Goal: Task Accomplishment & Management: Complete application form

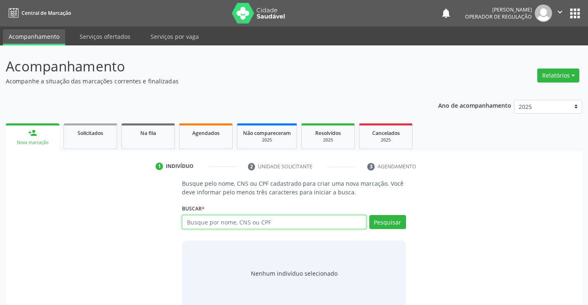
click at [278, 222] on input "text" at bounding box center [274, 222] width 184 height 14
click at [246, 228] on input "text" at bounding box center [274, 222] width 184 height 14
type input "708409798184862"
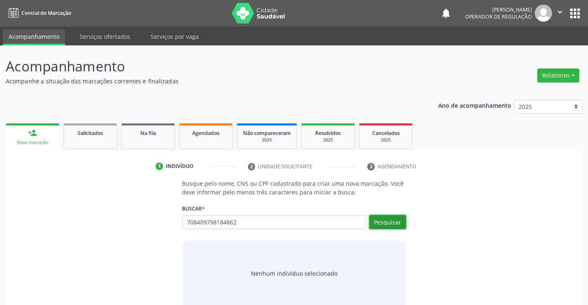
click at [389, 218] on button "Pesquisar" at bounding box center [387, 222] width 37 height 14
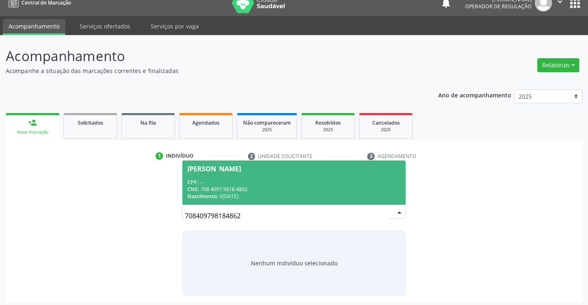
scroll to position [13, 0]
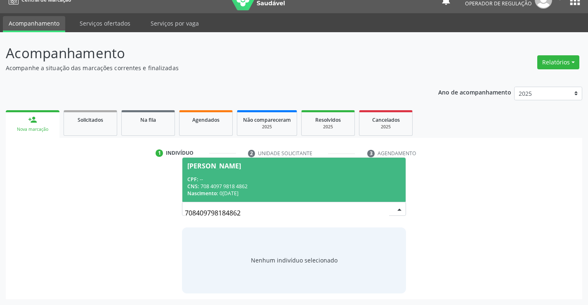
click at [253, 189] on div "CNS: 708 4097 9818 4862" at bounding box center [293, 186] width 213 height 7
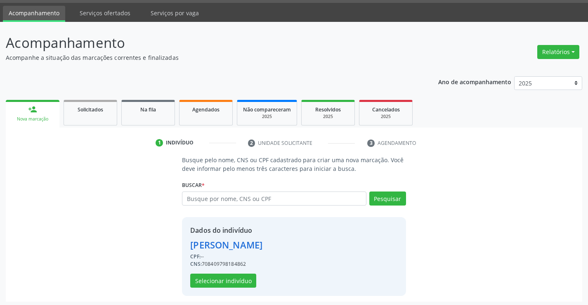
scroll to position [26, 0]
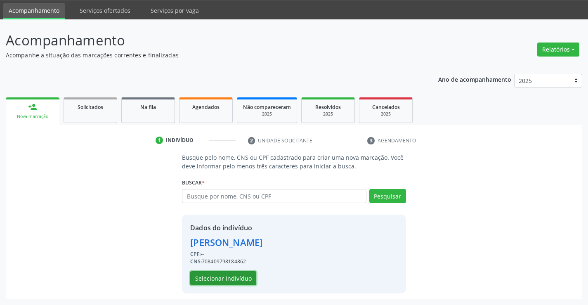
click at [225, 282] on button "Selecionar indivíduo" at bounding box center [223, 278] width 66 height 14
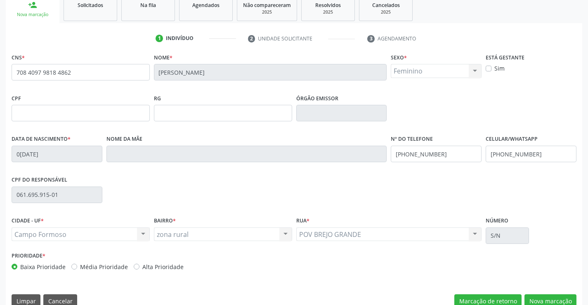
scroll to position [142, 0]
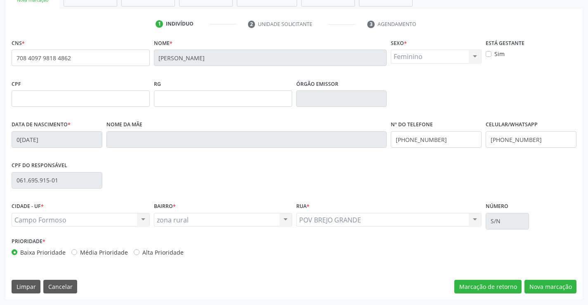
click at [536, 278] on div "CNS * 708 4097 9818 4862 Nome * Taisa de Souza Sexo * Feminino Masculino Femini…" at bounding box center [294, 168] width 576 height 262
click at [544, 283] on button "Nova marcação" at bounding box center [550, 287] width 52 height 14
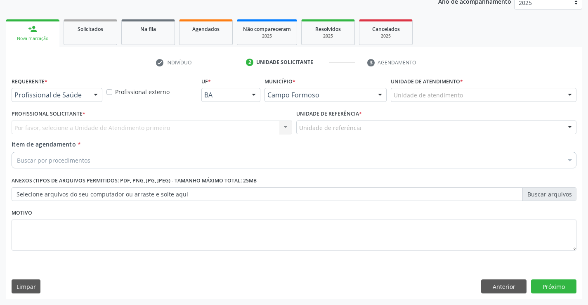
scroll to position [104, 0]
click at [101, 93] on div at bounding box center [96, 95] width 12 height 14
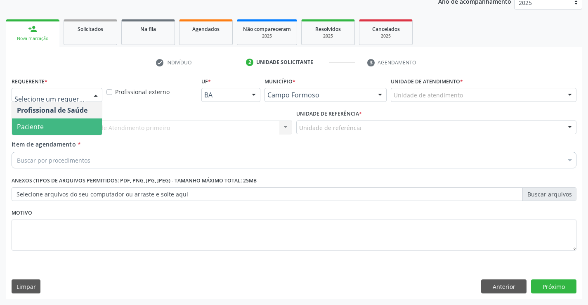
click at [75, 128] on span "Paciente" at bounding box center [57, 126] width 90 height 17
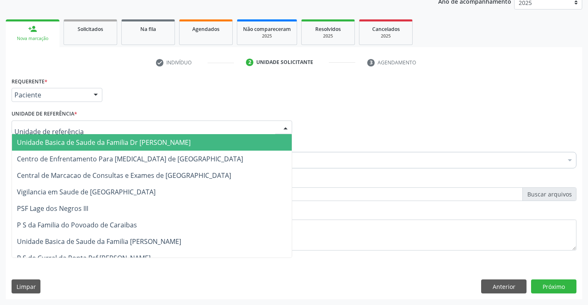
click at [162, 129] on div at bounding box center [152, 127] width 281 height 14
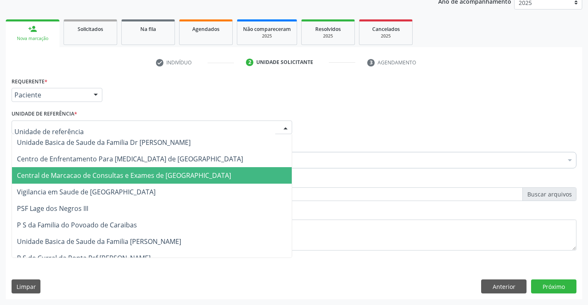
click at [171, 168] on span "Central de Marcacao de Consultas e Exames de [GEOGRAPHIC_DATA]" at bounding box center [152, 175] width 280 height 17
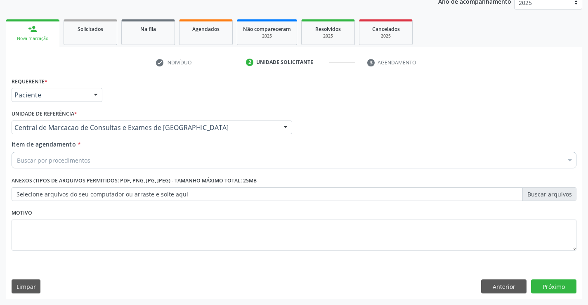
click at [180, 155] on div "Buscar por procedimentos" at bounding box center [294, 160] width 565 height 17
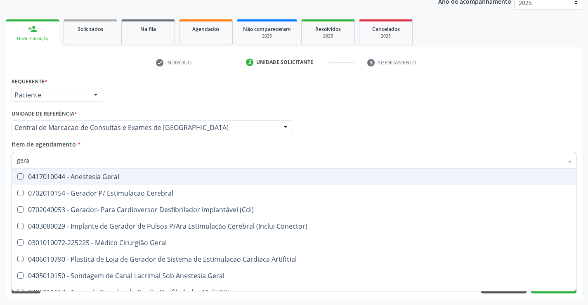
type input "geral"
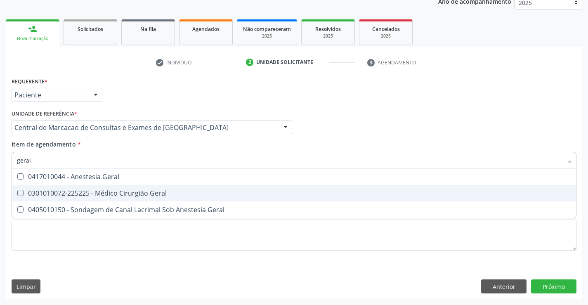
click at [117, 194] on div "0301010072-225225 - Médico Cirurgião Geral" at bounding box center [294, 193] width 554 height 7
checkbox Geral "true"
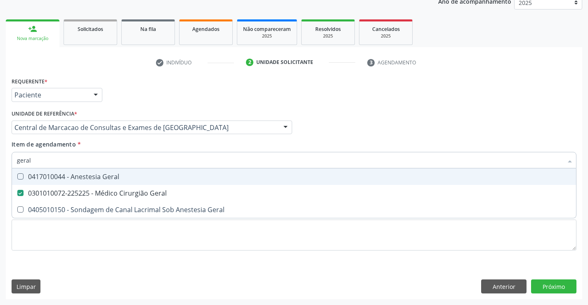
click at [157, 158] on input "geral" at bounding box center [290, 160] width 546 height 17
type input "ab"
checkbox Geral "false"
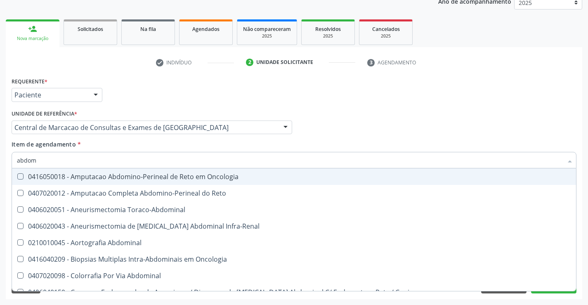
type input "abdome"
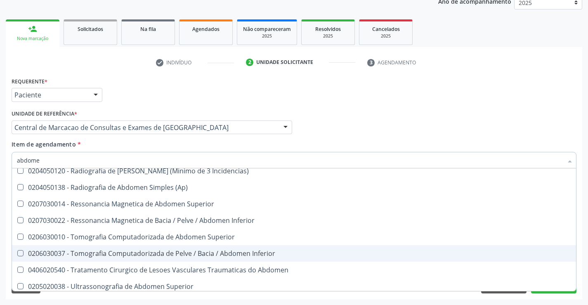
scroll to position [42, 0]
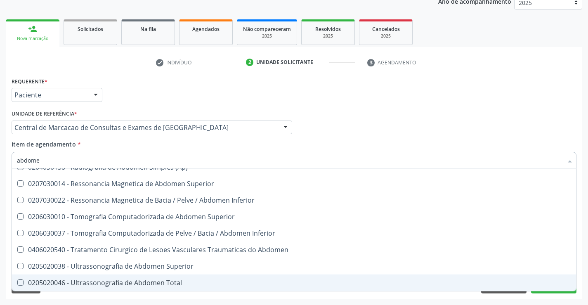
click at [126, 286] on div "0205020046 - Ultrassonografia de Abdomen Total" at bounding box center [294, 282] width 554 height 7
checkbox Total "true"
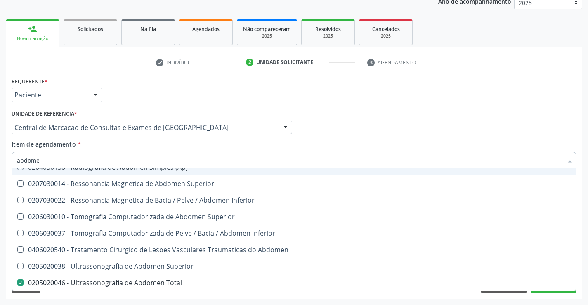
click at [404, 119] on div "Profissional Solicitante Por favor, selecione a Unidade de Atendimento primeiro…" at bounding box center [293, 124] width 569 height 32
checkbox Incidencias\) "true"
checkbox \(Ap\) "true"
checkbox Total "false"
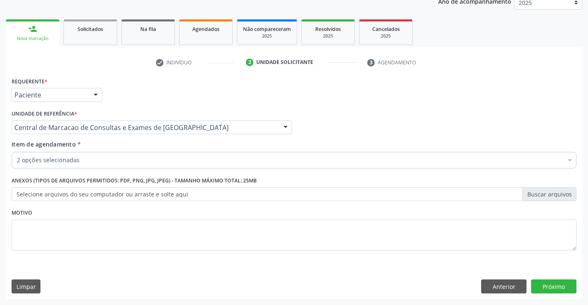
scroll to position [0, 0]
click at [559, 287] on button "Próximo" at bounding box center [553, 286] width 45 height 14
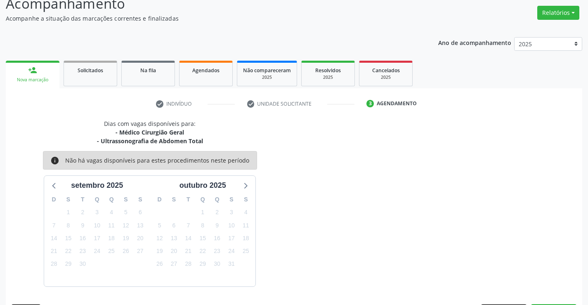
scroll to position [87, 0]
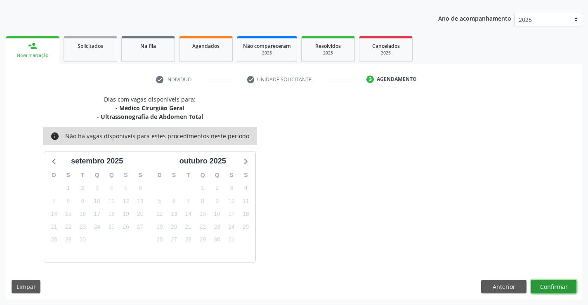
click at [562, 284] on button "Confirmar" at bounding box center [553, 287] width 45 height 14
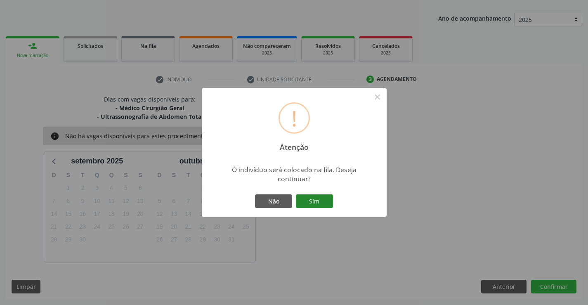
click at [311, 198] on button "Sim" at bounding box center [314, 201] width 37 height 14
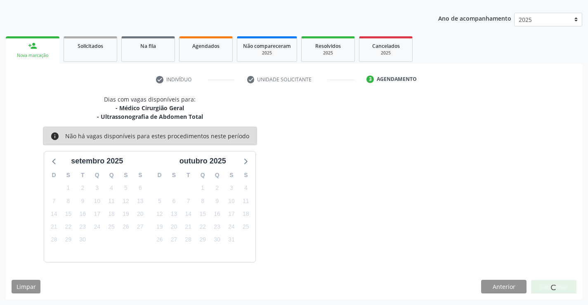
scroll to position [0, 0]
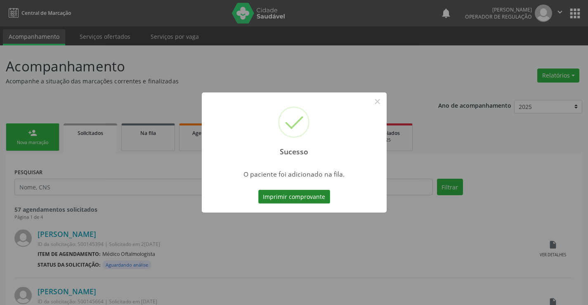
click at [309, 193] on button "Imprimir comprovante" at bounding box center [294, 197] width 72 height 14
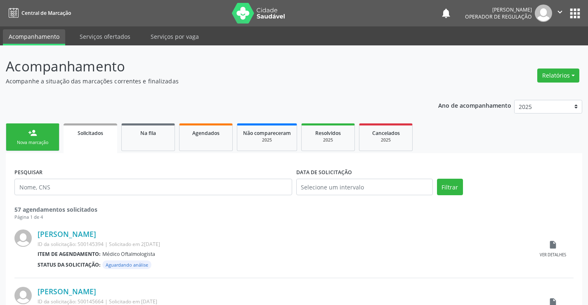
click at [32, 151] on ul "person_add Nova marcação Solicitados Na fila Agendados Não compareceram 2025 Re…" at bounding box center [294, 137] width 576 height 32
click at [20, 129] on link "person_add Nova marcação" at bounding box center [33, 137] width 54 height 28
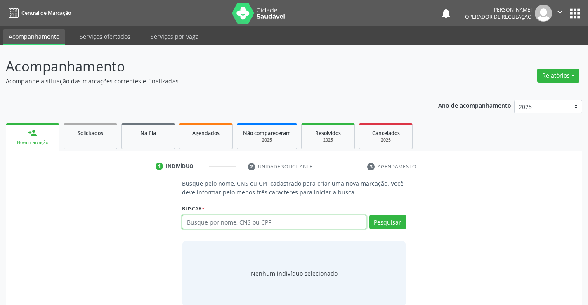
click at [229, 224] on input "text" at bounding box center [274, 222] width 184 height 14
click at [238, 219] on input "text" at bounding box center [274, 222] width 184 height 14
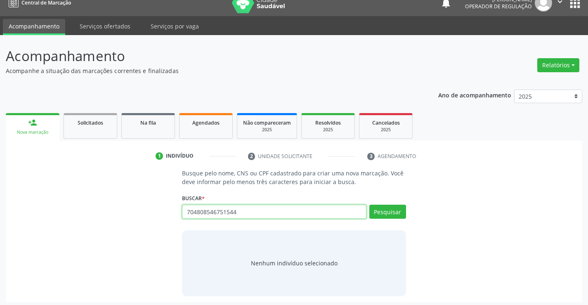
scroll to position [13, 0]
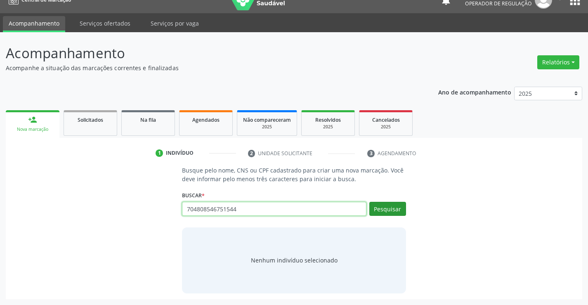
type input "704808546751544"
click at [391, 212] on button "Pesquisar" at bounding box center [387, 209] width 37 height 14
type input "704808546751544"
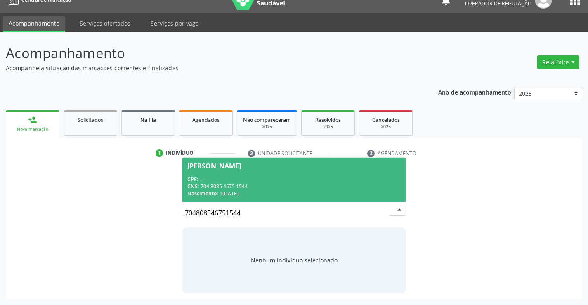
click at [334, 165] on div "Tais da Silva" at bounding box center [293, 166] width 213 height 7
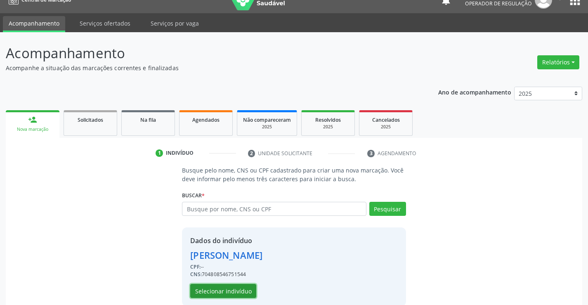
click at [198, 285] on button "Selecionar indivíduo" at bounding box center [223, 291] width 66 height 14
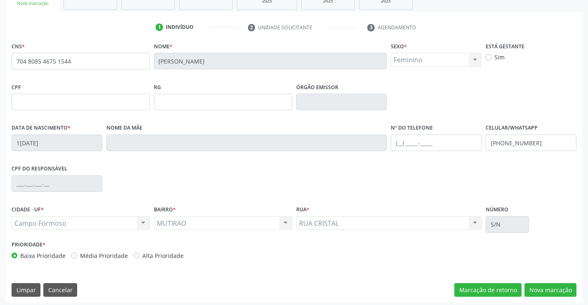
scroll to position [142, 0]
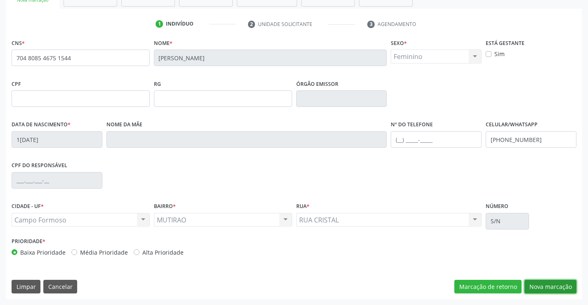
click at [552, 287] on button "Nova marcação" at bounding box center [550, 287] width 52 height 14
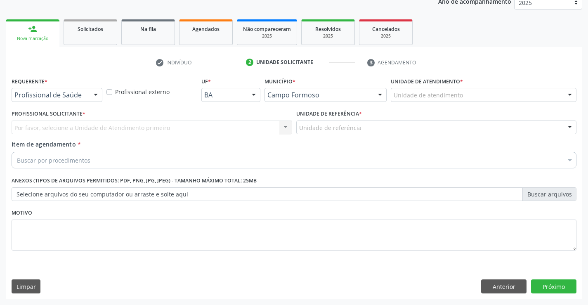
scroll to position [104, 0]
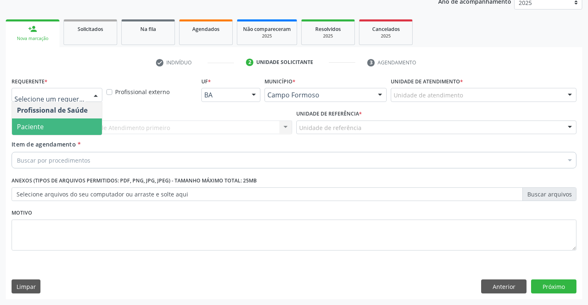
click at [53, 126] on span "Paciente" at bounding box center [57, 126] width 90 height 17
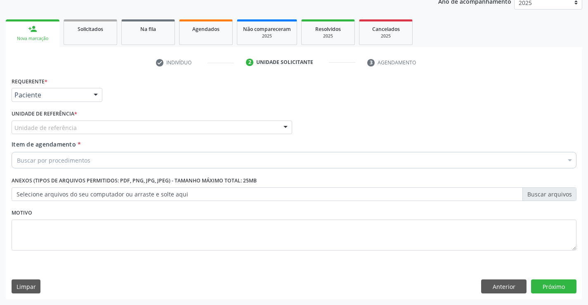
click at [133, 125] on div "Unidade de referência" at bounding box center [152, 127] width 281 height 14
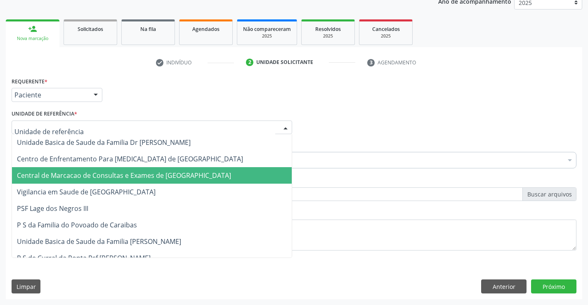
click at [146, 179] on span "Central de Marcacao de Consultas e Exames de [GEOGRAPHIC_DATA]" at bounding box center [124, 175] width 214 height 9
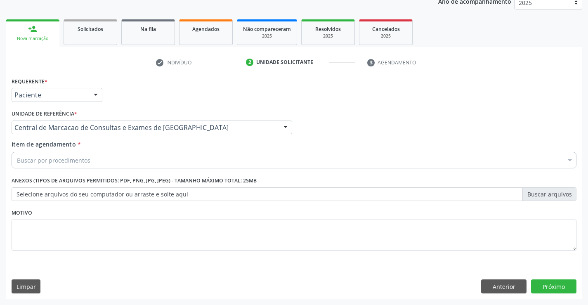
click at [163, 160] on div "Buscar por procedimentos" at bounding box center [294, 160] width 565 height 17
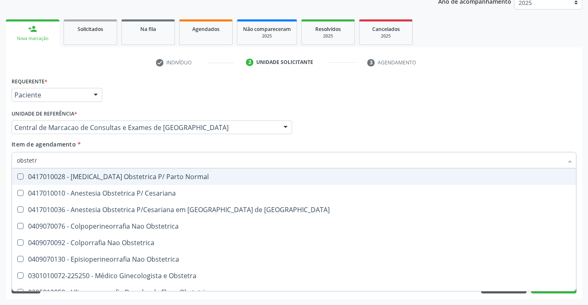
type input "obstetra"
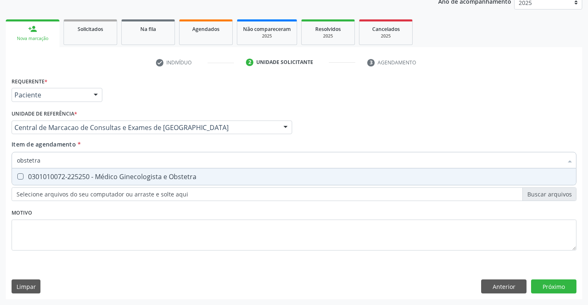
click at [157, 175] on div "0301010072-225250 - Médico Ginecologista e Obstetra" at bounding box center [294, 176] width 554 height 7
checkbox Obstetra "true"
click at [563, 285] on div "Requerente * Paciente Profissional de Saúde Paciente Nenhum resultado encontrad…" at bounding box center [294, 187] width 576 height 224
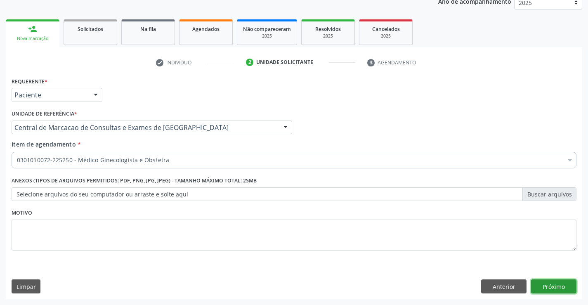
click at [558, 287] on button "Próximo" at bounding box center [553, 286] width 45 height 14
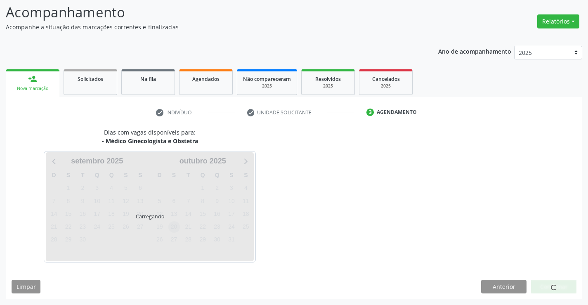
scroll to position [54, 0]
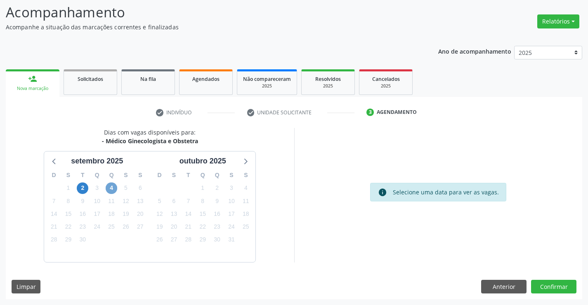
click at [109, 186] on span "4" at bounding box center [112, 188] width 12 height 12
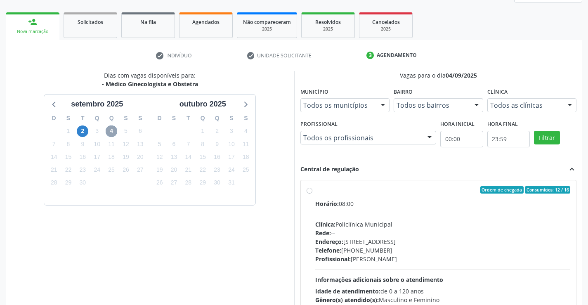
scroll to position [173, 0]
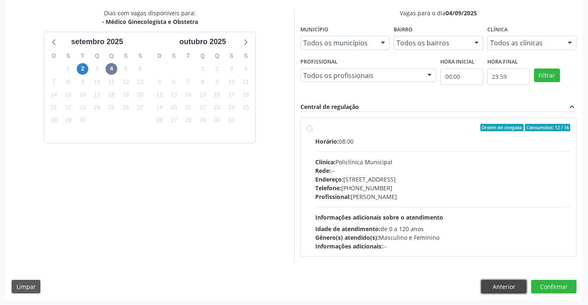
click at [494, 287] on button "Anterior" at bounding box center [503, 287] width 45 height 14
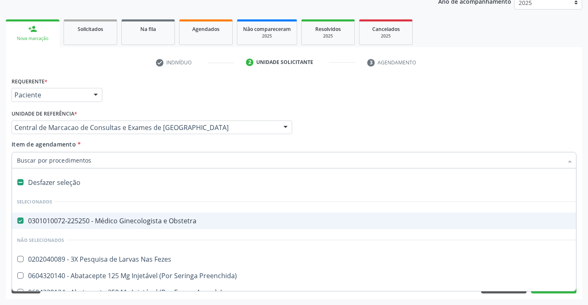
click at [115, 214] on span "0301010072-225250 - Médico Ginecologista e Obstetra" at bounding box center [338, 220] width 652 height 17
checkbox Obstetra "false"
click at [154, 160] on input "Item de agendamento *" at bounding box center [290, 160] width 546 height 17
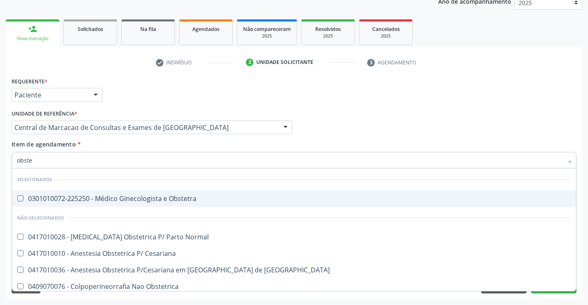
type input "obstet"
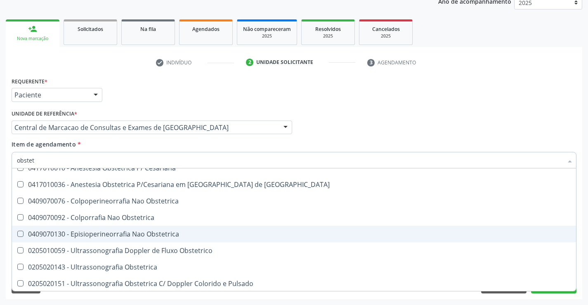
scroll to position [86, 0]
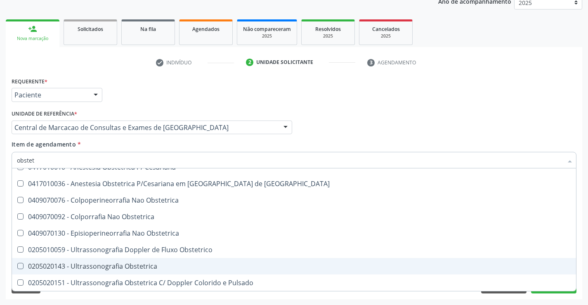
click at [84, 267] on div "0205020143 - Ultrassonografia Obstetrica" at bounding box center [294, 266] width 554 height 7
checkbox Obstetrica "true"
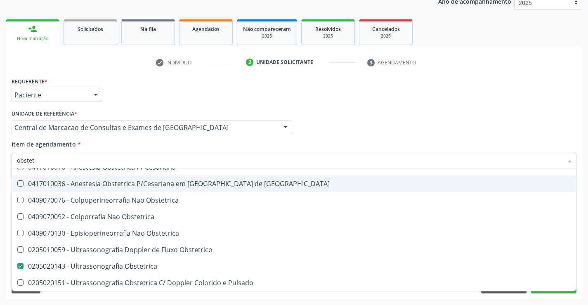
click at [335, 108] on div "Profissional Solicitante Por favor, selecione a Unidade de Atendimento primeiro…" at bounding box center [293, 124] width 569 height 32
checkbox Obstetra "true"
checkbox Obstetrica "false"
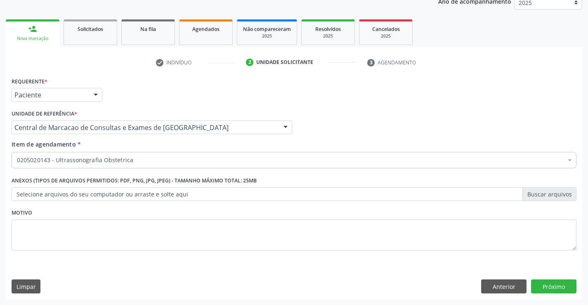
scroll to position [0, 0]
click at [573, 286] on button "Próximo" at bounding box center [553, 286] width 45 height 14
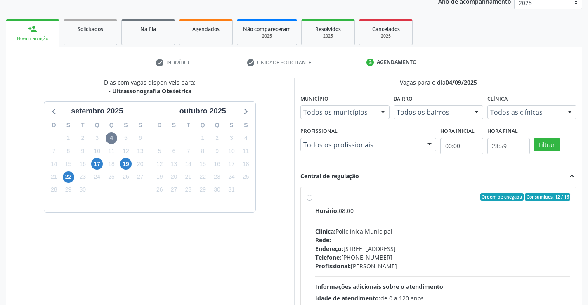
click at [102, 134] on div "3" at bounding box center [97, 138] width 12 height 13
click at [89, 140] on div "2" at bounding box center [82, 138] width 14 height 13
click at [95, 140] on span "3" at bounding box center [97, 138] width 12 height 12
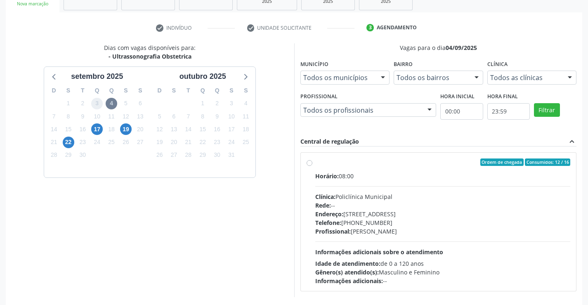
scroll to position [173, 0]
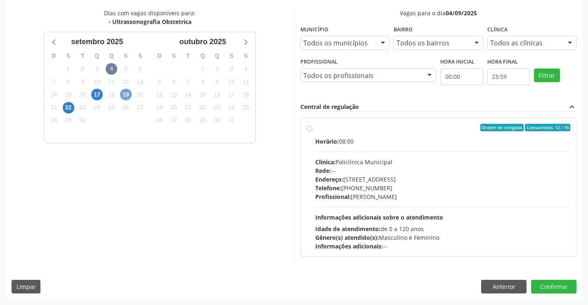
click at [122, 94] on span "19" at bounding box center [126, 95] width 12 height 12
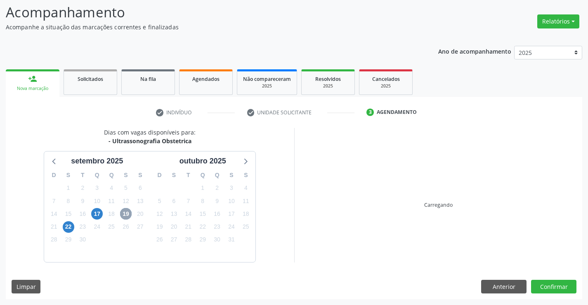
scroll to position [54, 0]
click at [122, 94] on link "Na fila" at bounding box center [148, 82] width 54 height 26
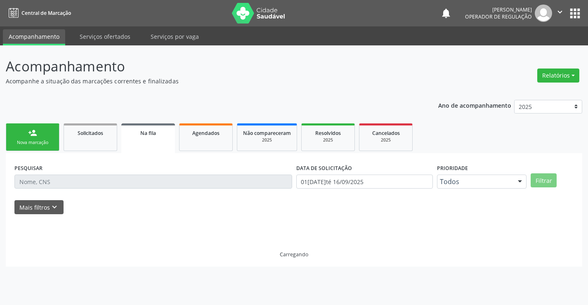
scroll to position [0, 0]
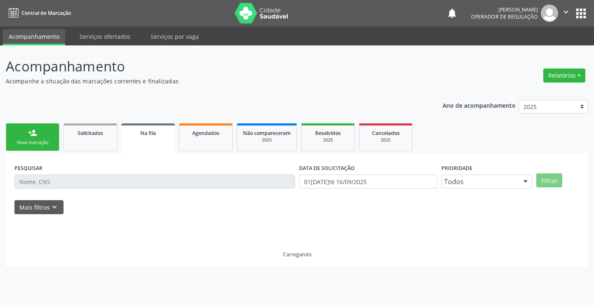
click at [34, 137] on div "person_add" at bounding box center [32, 132] width 9 height 9
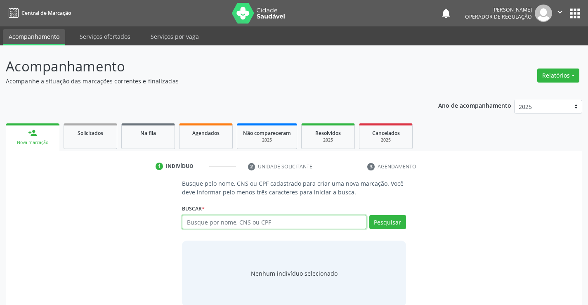
click at [234, 229] on input "text" at bounding box center [274, 222] width 184 height 14
type input "704808546751544"
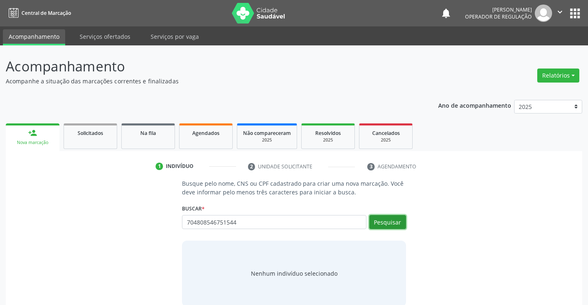
click at [379, 226] on button "Pesquisar" at bounding box center [387, 222] width 37 height 14
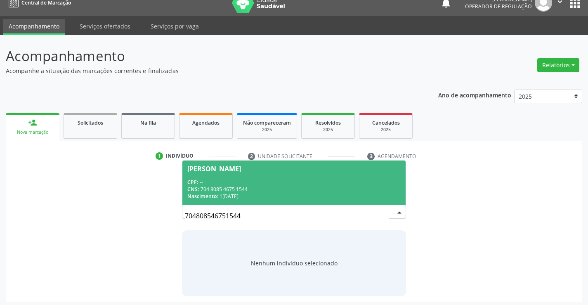
scroll to position [13, 0]
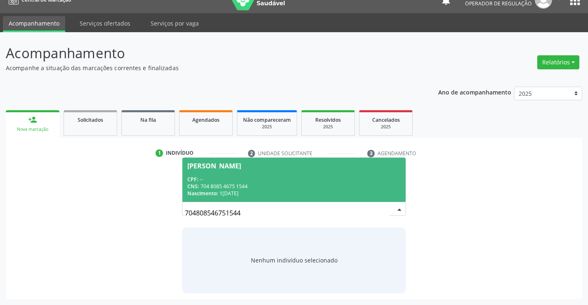
click at [209, 175] on span "Tais da Silva CPF: -- CNS: 704 8085 4675 1544 Nascimento: 19/12/1994" at bounding box center [293, 180] width 223 height 44
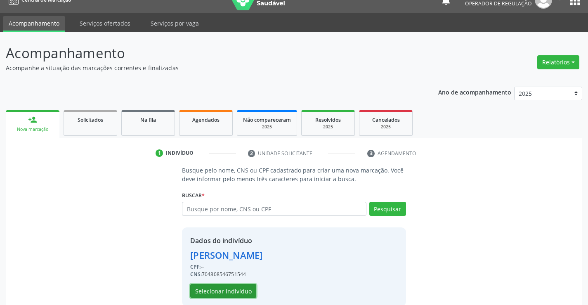
click at [207, 287] on button "Selecionar indivíduo" at bounding box center [223, 291] width 66 height 14
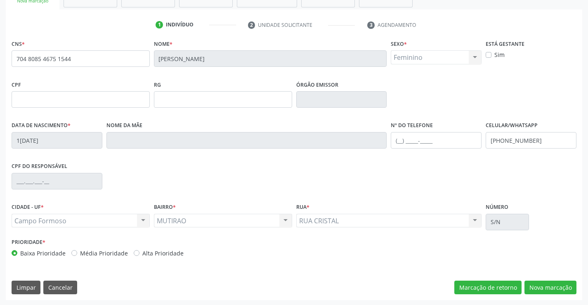
scroll to position [142, 0]
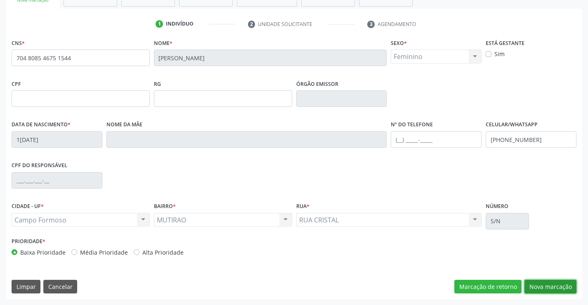
click at [545, 289] on button "Nova marcação" at bounding box center [550, 287] width 52 height 14
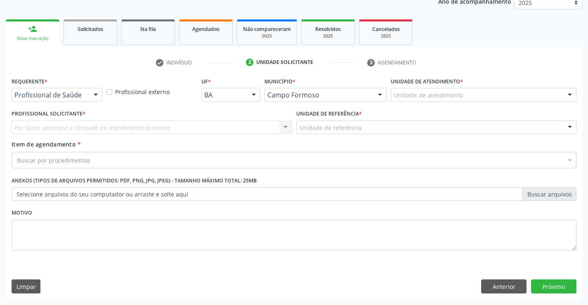
scroll to position [104, 0]
click at [93, 97] on div at bounding box center [96, 95] width 12 height 14
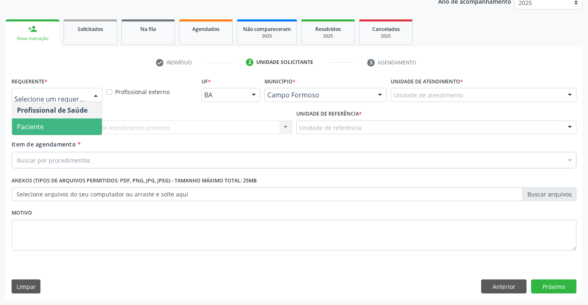
click at [62, 120] on span "Paciente" at bounding box center [57, 126] width 90 height 17
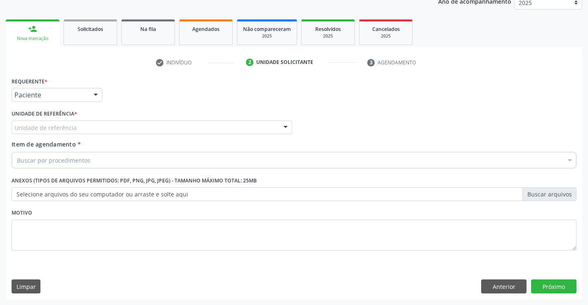
click at [146, 126] on div "Unidade de referência" at bounding box center [152, 127] width 281 height 14
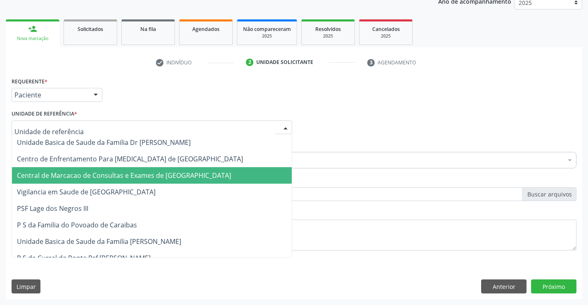
click at [158, 177] on span "Central de Marcacao de Consultas e Exames de [GEOGRAPHIC_DATA]" at bounding box center [124, 175] width 214 height 9
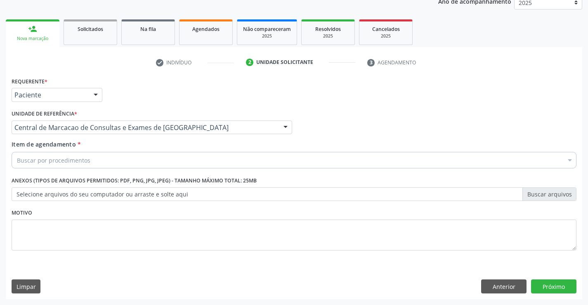
click at [114, 155] on div "Buscar por procedimentos" at bounding box center [294, 160] width 565 height 17
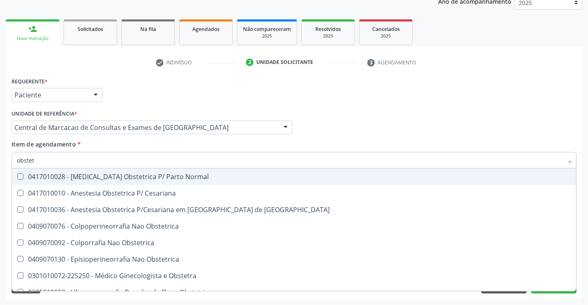
type input "obstetr"
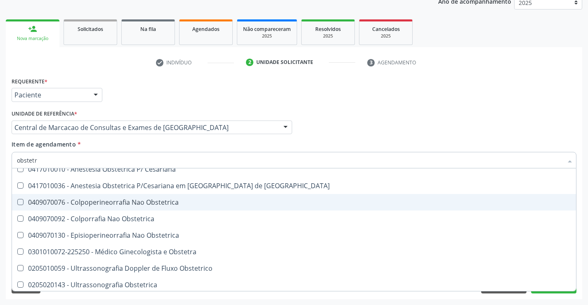
scroll to position [42, 0]
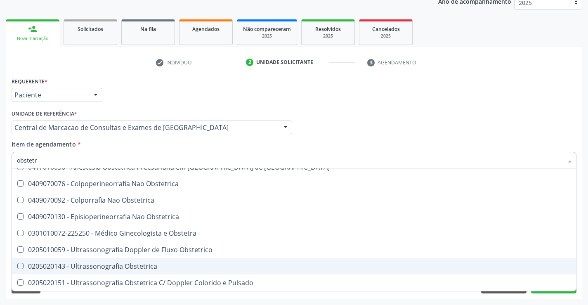
click at [98, 266] on div "0205020143 - Ultrassonografia Obstetrica" at bounding box center [294, 266] width 554 height 7
checkbox Obstetrica "true"
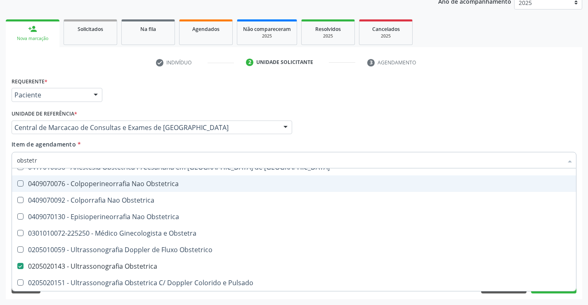
click at [433, 113] on div "Profissional Solicitante Por favor, selecione a Unidade de Atendimento primeiro…" at bounding box center [293, 124] width 569 height 32
checkbox Cesariana "true"
checkbox Obstetrica "false"
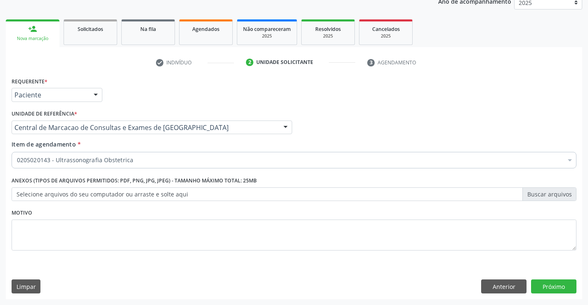
scroll to position [0, 0]
click at [543, 283] on button "Próximo" at bounding box center [553, 286] width 45 height 14
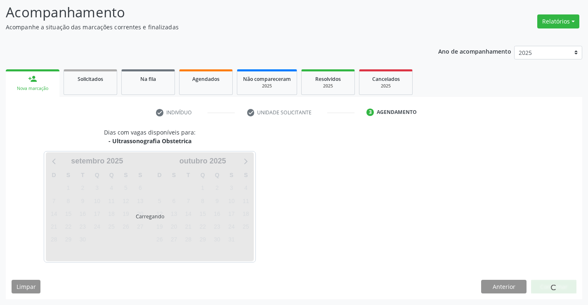
scroll to position [54, 0]
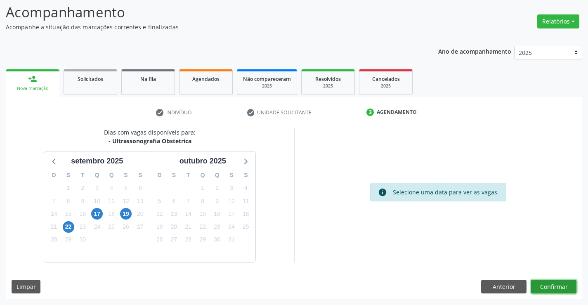
click at [560, 281] on button "Confirmar" at bounding box center [553, 287] width 45 height 14
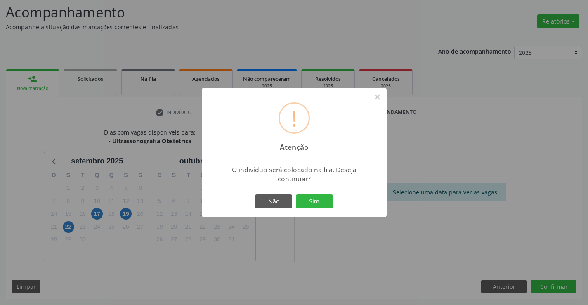
click at [337, 204] on div "! Atenção × O indivíduo será colocado na fila. Deseja continuar? Não Sim" at bounding box center [294, 153] width 185 height 130
click at [335, 203] on div "Não Sim" at bounding box center [294, 201] width 82 height 17
click at [331, 201] on button "Sim" at bounding box center [314, 201] width 37 height 14
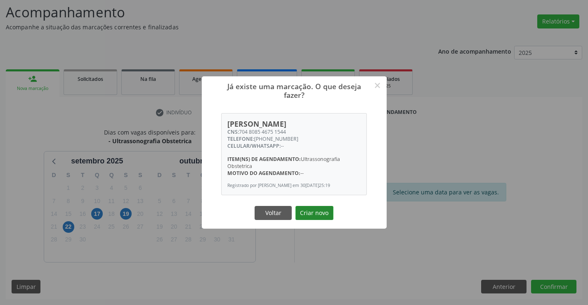
click at [310, 215] on button "Criar novo" at bounding box center [314, 213] width 38 height 14
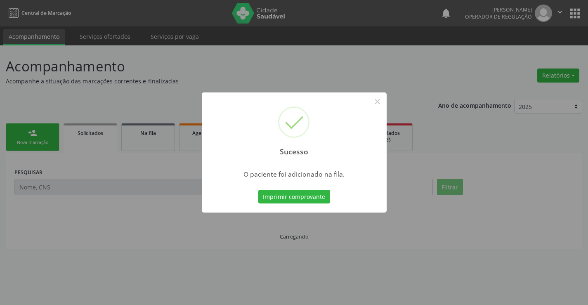
scroll to position [0, 0]
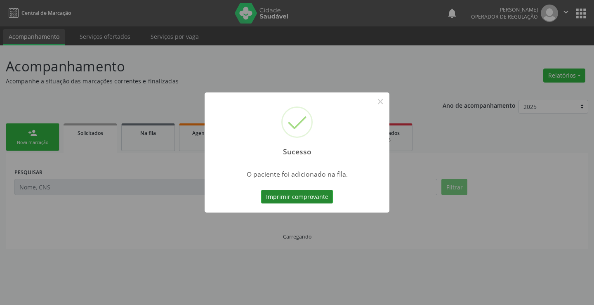
click at [314, 201] on button "Imprimir comprovante" at bounding box center [297, 197] width 72 height 14
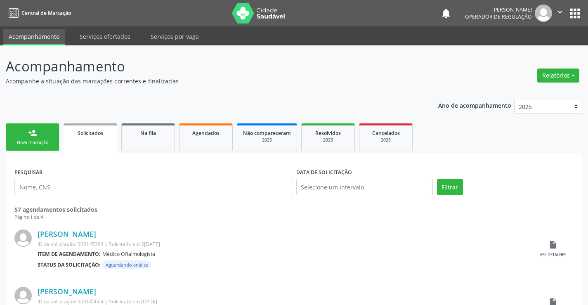
click at [22, 136] on link "person_add Nova marcação" at bounding box center [33, 137] width 54 height 28
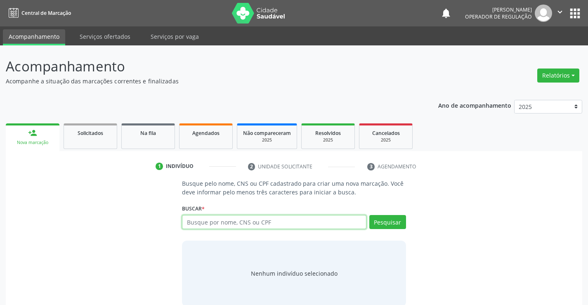
click at [222, 225] on input "text" at bounding box center [274, 222] width 184 height 14
type input "708604593718087"
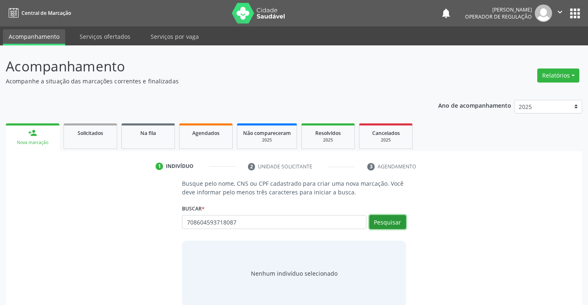
click at [384, 217] on button "Pesquisar" at bounding box center [387, 222] width 37 height 14
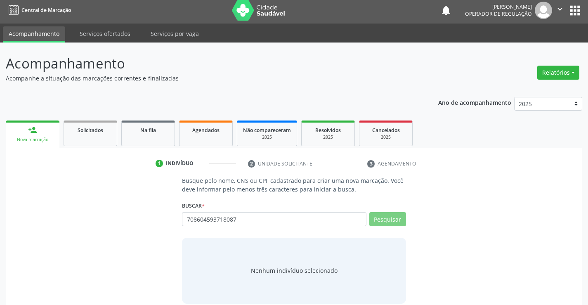
scroll to position [13, 0]
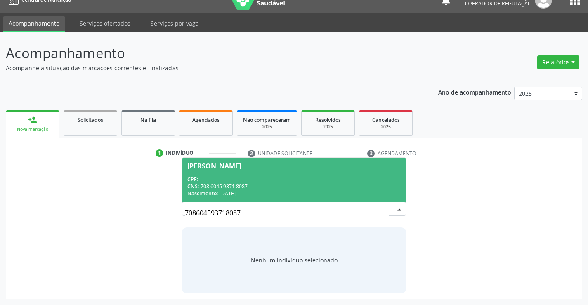
click at [255, 171] on span "Constantina Porfira Oliveira CPF: -- CNS: 708 6045 9371 8087 Nascimento: 06/07/…" at bounding box center [293, 180] width 223 height 44
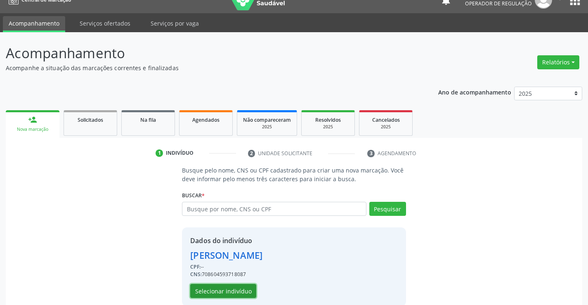
click at [228, 287] on button "Selecionar indivíduo" at bounding box center [223, 291] width 66 height 14
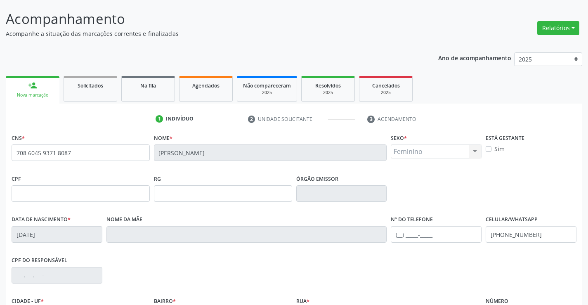
scroll to position [142, 0]
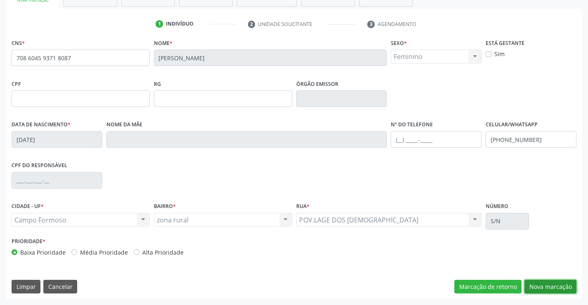
click at [570, 293] on button "Nova marcação" at bounding box center [550, 287] width 52 height 14
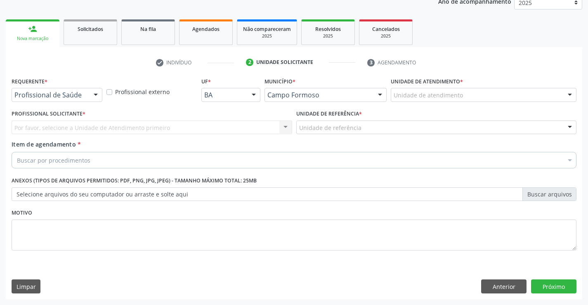
click at [90, 92] on div at bounding box center [96, 95] width 12 height 14
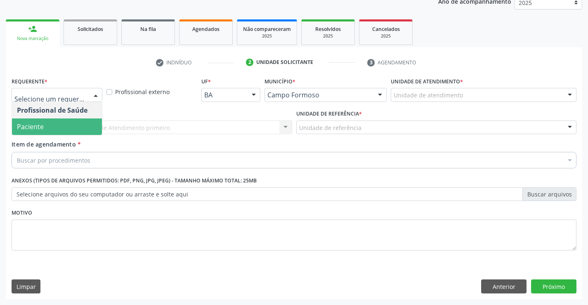
click at [65, 132] on span "Paciente" at bounding box center [57, 126] width 90 height 17
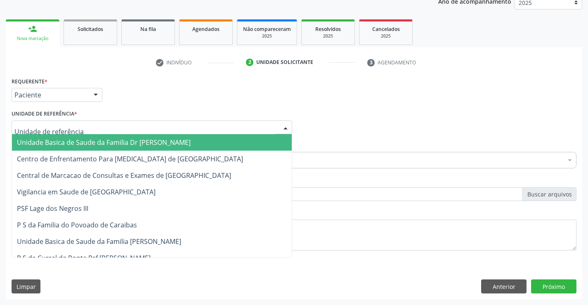
click at [127, 126] on div at bounding box center [152, 127] width 281 height 14
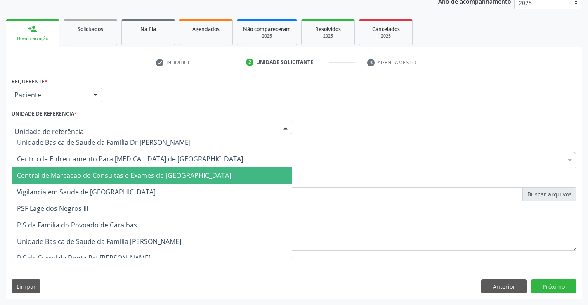
click at [134, 179] on span "Central de Marcacao de Consultas e Exames de [GEOGRAPHIC_DATA]" at bounding box center [124, 175] width 214 height 9
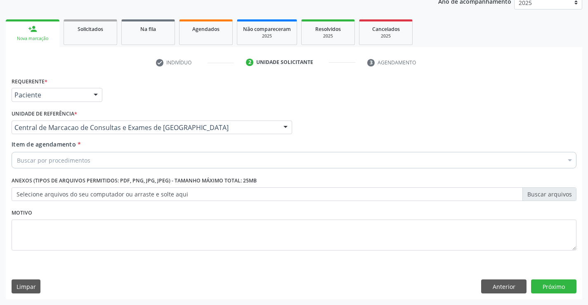
click at [146, 157] on div "Buscar por procedimentos" at bounding box center [294, 160] width 565 height 17
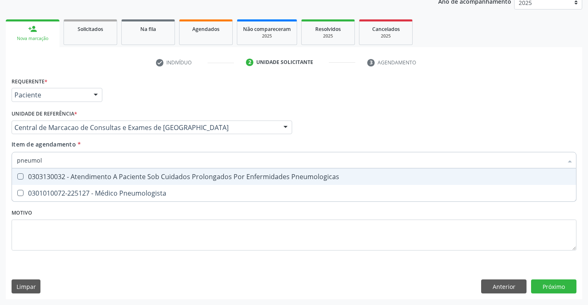
type input "pneumolo"
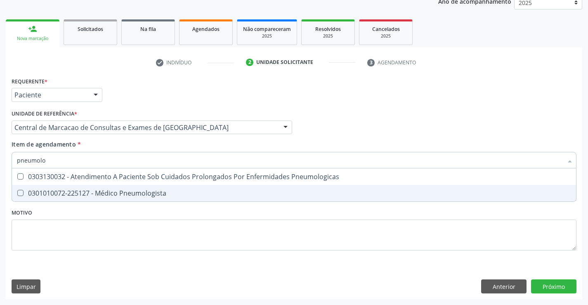
click at [136, 191] on div "0301010072-225127 - Médico Pneumologista" at bounding box center [294, 193] width 554 height 7
checkbox Pneumologista "true"
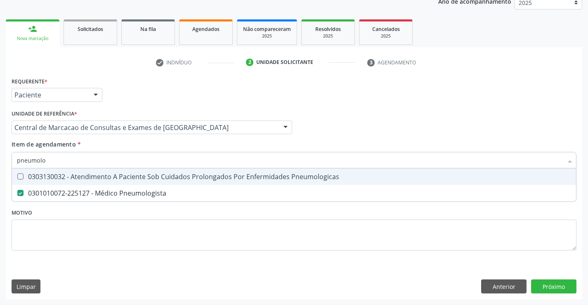
click at [372, 109] on div "Profissional Solicitante Por favor, selecione a Unidade de Atendimento primeiro…" at bounding box center [293, 124] width 569 height 32
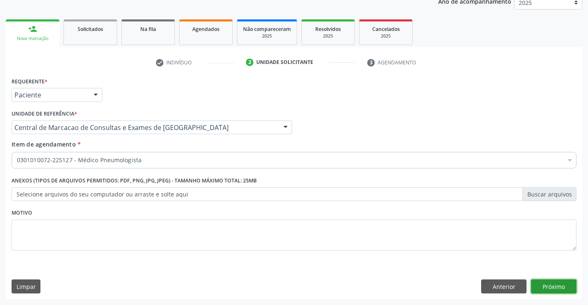
click at [539, 283] on button "Próximo" at bounding box center [553, 286] width 45 height 14
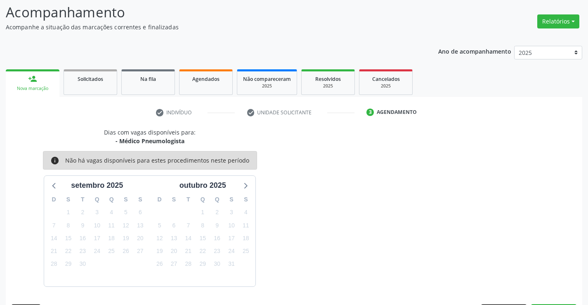
scroll to position [78, 0]
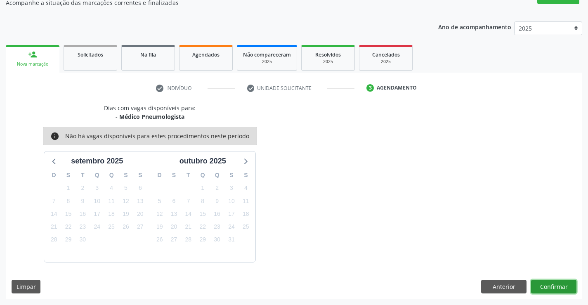
click at [553, 284] on button "Confirmar" at bounding box center [553, 287] width 45 height 14
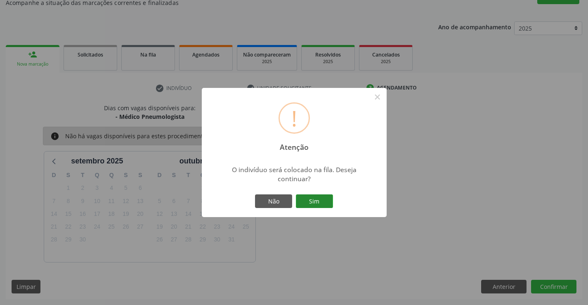
click at [328, 195] on button "Sim" at bounding box center [314, 201] width 37 height 14
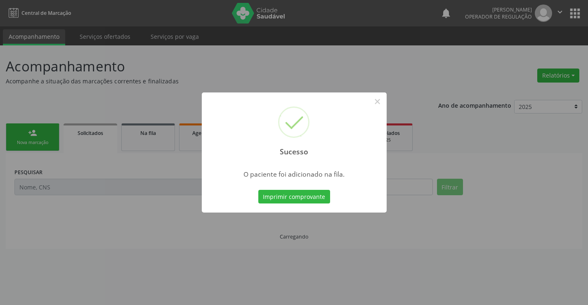
scroll to position [0, 0]
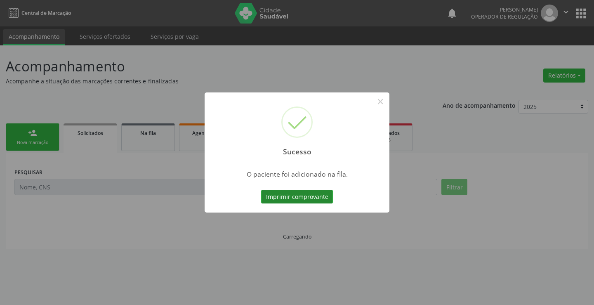
click at [313, 198] on button "Imprimir comprovante" at bounding box center [297, 197] width 72 height 14
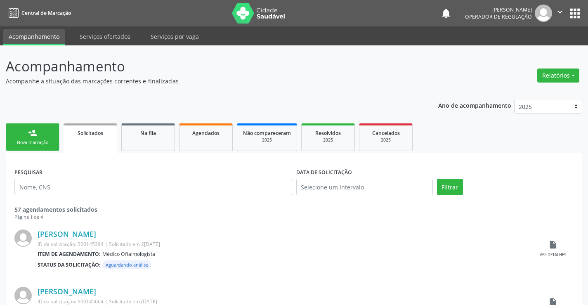
click at [57, 128] on link "person_add Nova marcação" at bounding box center [33, 137] width 54 height 28
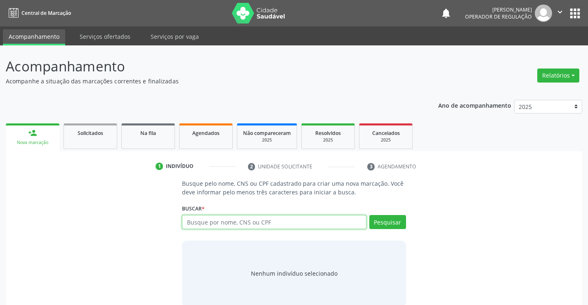
click at [260, 224] on input "text" at bounding box center [274, 222] width 184 height 14
type input "704108209971480"
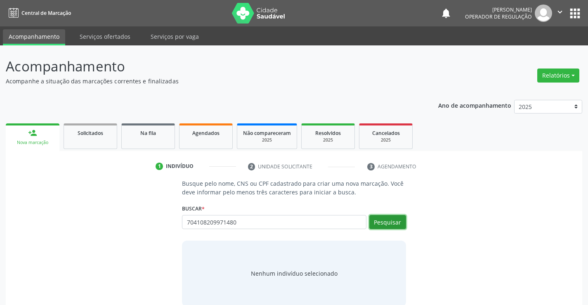
click at [377, 218] on button "Pesquisar" at bounding box center [387, 222] width 37 height 14
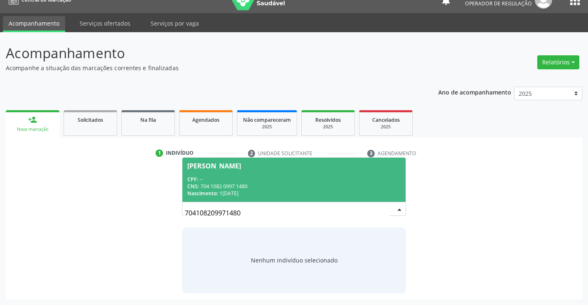
click at [236, 187] on div "CNS: 704 1082 0997 1480" at bounding box center [293, 186] width 213 height 7
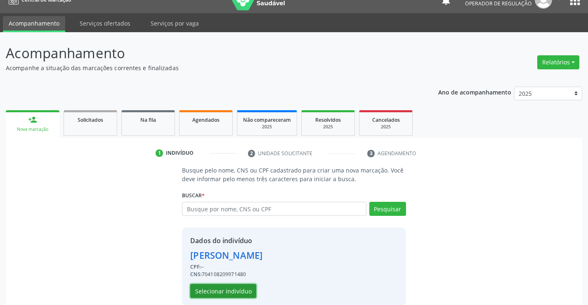
click at [224, 292] on button "Selecionar indivíduo" at bounding box center [223, 291] width 66 height 14
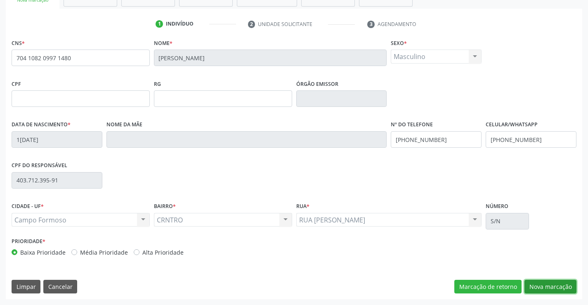
click at [540, 290] on button "Nova marcação" at bounding box center [550, 287] width 52 height 14
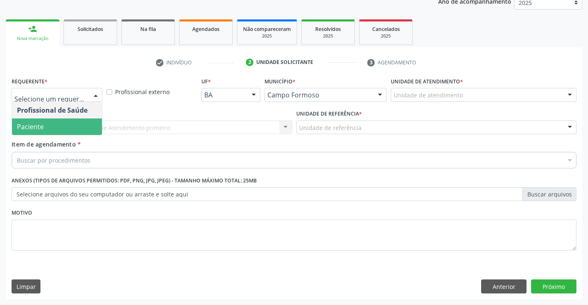
click at [61, 121] on span "Paciente" at bounding box center [57, 126] width 90 height 17
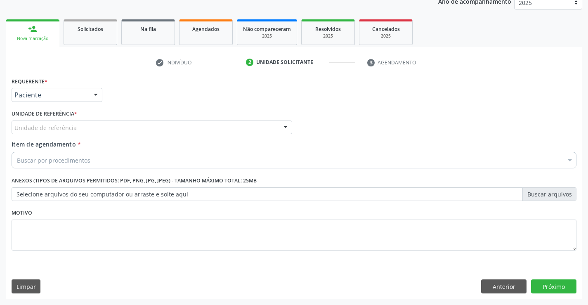
click at [108, 120] on div "Unidade de referência" at bounding box center [152, 127] width 281 height 14
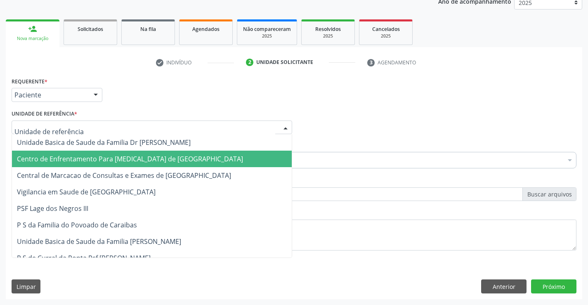
click at [124, 167] on span "Centro de Enfrentamento Para [MEDICAL_DATA] de [GEOGRAPHIC_DATA]" at bounding box center [152, 159] width 280 height 17
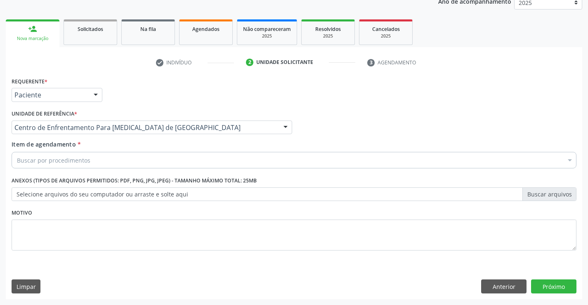
click at [170, 116] on div "Unidade de referência * Centro de Enfrentamento Para Covid 19 de Campo Formoso …" at bounding box center [152, 121] width 281 height 26
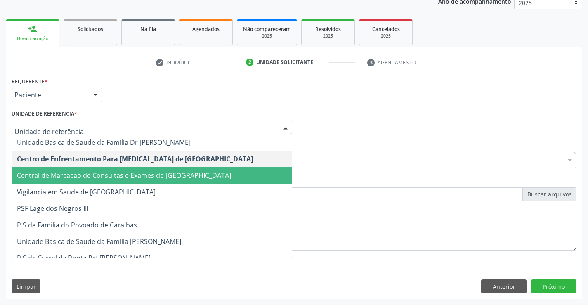
click at [150, 170] on span "Central de Marcacao de Consultas e Exames de [GEOGRAPHIC_DATA]" at bounding box center [152, 175] width 280 height 17
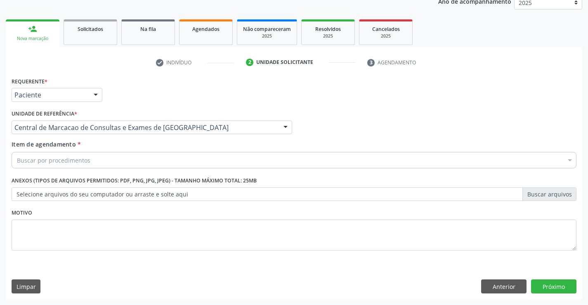
click at [167, 160] on div "Buscar por procedimentos" at bounding box center [294, 160] width 565 height 17
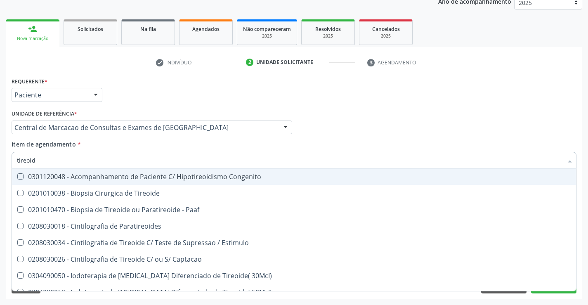
type input "tireoide"
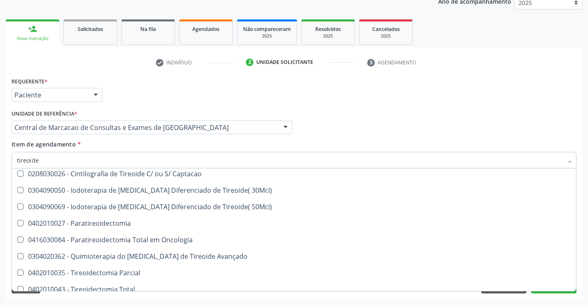
scroll to position [158, 0]
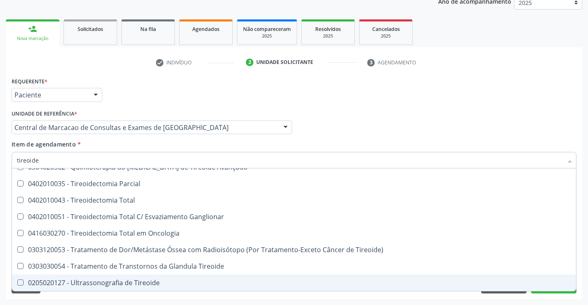
click at [130, 278] on span "0205020127 - Ultrassonografia de Tireoide" at bounding box center [294, 282] width 564 height 17
checkbox Tireoide "true"
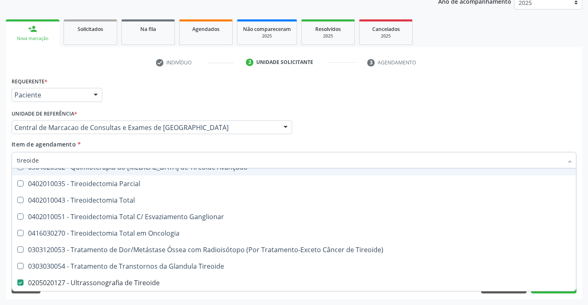
click at [321, 102] on div "Requerente * Paciente Profissional de Saúde Paciente Nenhum resultado encontrad…" at bounding box center [293, 91] width 569 height 32
checkbox Paaf "true"
checkbox Tireoide "false"
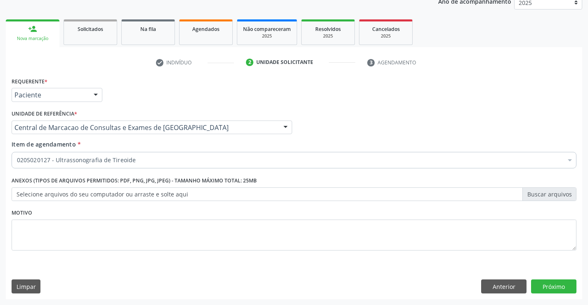
scroll to position [0, 0]
click at [558, 290] on button "Próximo" at bounding box center [553, 286] width 45 height 14
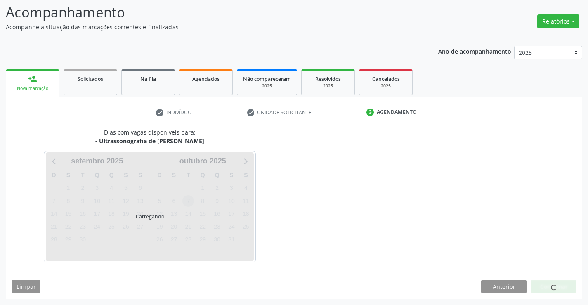
scroll to position [54, 0]
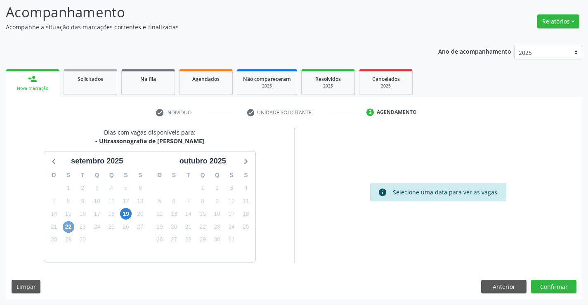
click at [70, 225] on span "22" at bounding box center [69, 227] width 12 height 12
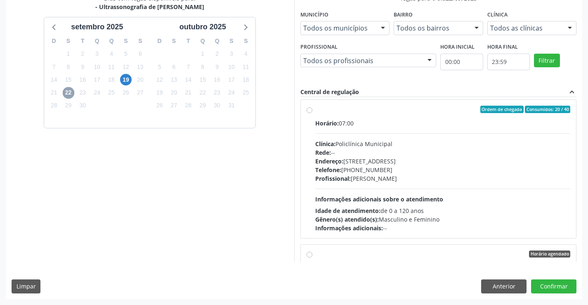
scroll to position [0, 0]
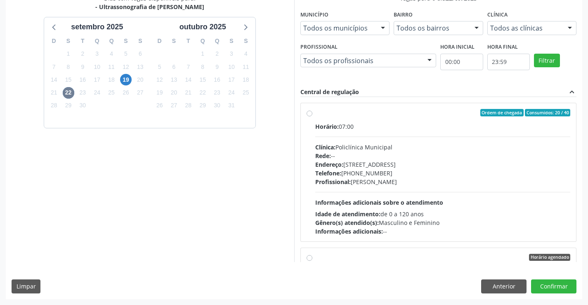
click at [384, 159] on div "Rede: --" at bounding box center [442, 155] width 255 height 9
click at [312, 116] on input "Ordem de chegada Consumidos: 20 / 40 Horário: 07:00 Clínica: Policlínica Munici…" at bounding box center [309, 112] width 6 height 7
radio input "true"
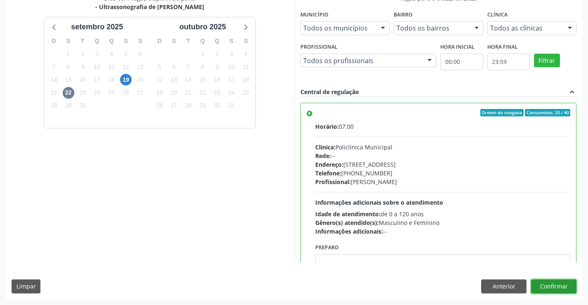
click at [544, 289] on button "Confirmar" at bounding box center [553, 286] width 45 height 14
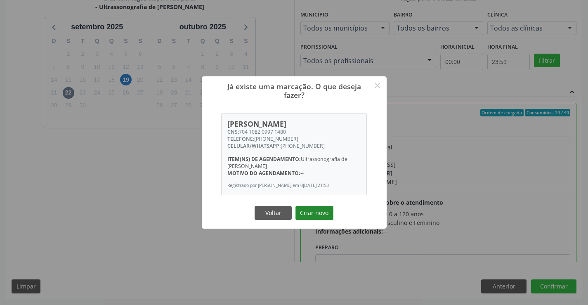
click at [319, 211] on button "Criar novo" at bounding box center [314, 213] width 38 height 14
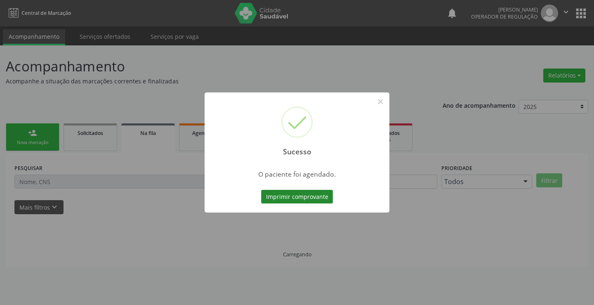
click at [304, 196] on button "Imprimir comprovante" at bounding box center [297, 197] width 72 height 14
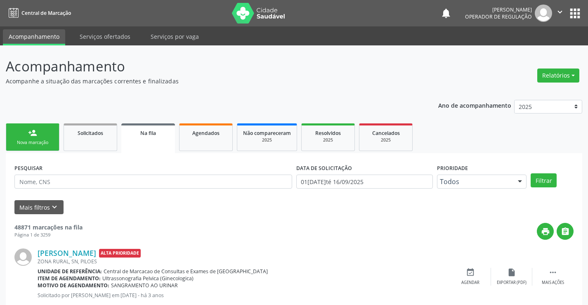
click at [51, 140] on div "Nova marcação" at bounding box center [32, 142] width 41 height 6
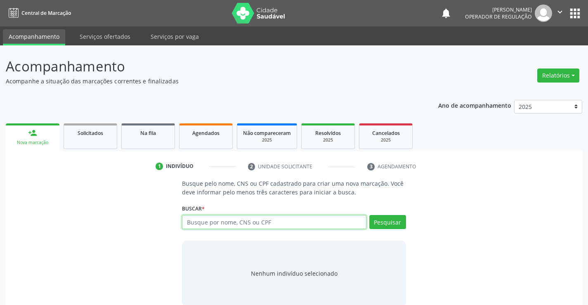
click at [255, 226] on input "text" at bounding box center [274, 222] width 184 height 14
type input "708605002578882"
click at [382, 215] on div "Buscar * Busque por nome, CNS ou CPF Nenhum resultado encontrado para: " " Não …" at bounding box center [294, 218] width 224 height 32
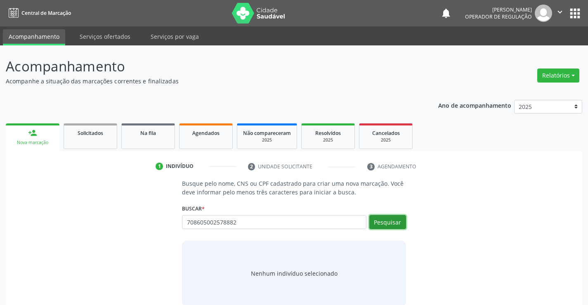
click at [382, 217] on button "Pesquisar" at bounding box center [387, 222] width 37 height 14
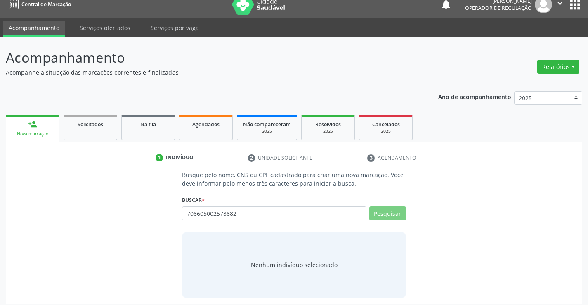
scroll to position [13, 0]
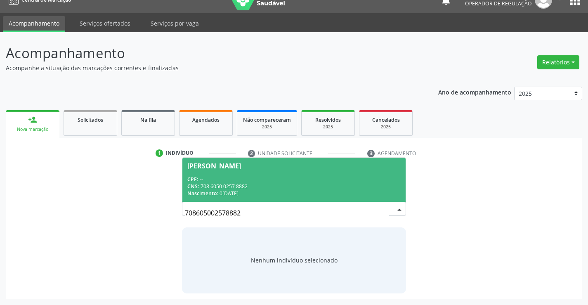
click at [276, 174] on span "Ana Carla de Jesus Souza CPF: -- CNS: 708 6050 0257 8882 Nascimento: 02/06/1995" at bounding box center [293, 180] width 223 height 44
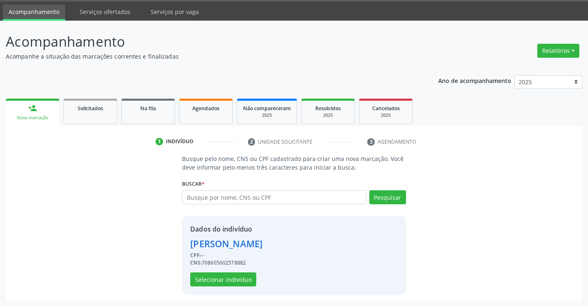
scroll to position [26, 0]
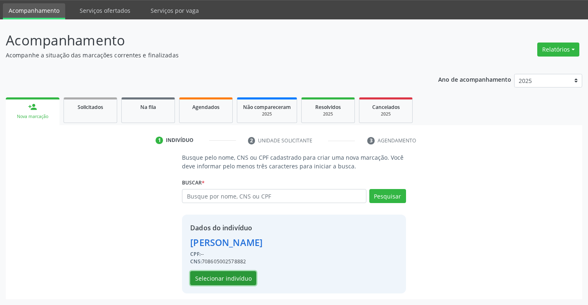
click at [230, 279] on button "Selecionar indivíduo" at bounding box center [223, 278] width 66 height 14
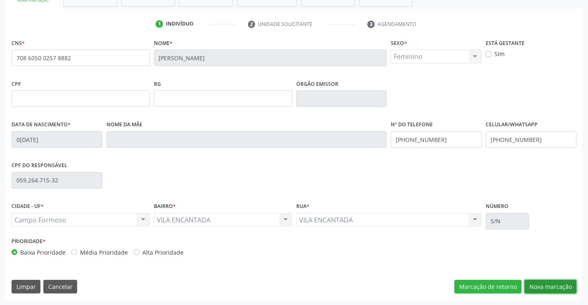
click at [538, 287] on button "Nova marcação" at bounding box center [550, 287] width 52 height 14
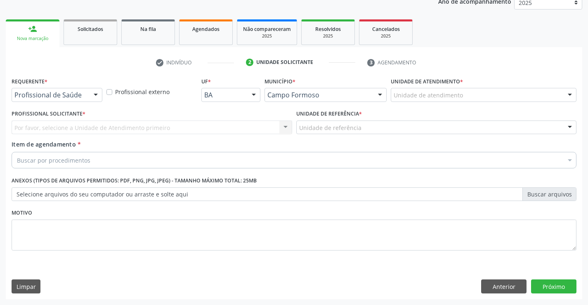
scroll to position [104, 0]
click at [86, 97] on div "Profissional de Saúde Profissional de Saúde Paciente Nenhum resultado encontrad…" at bounding box center [57, 95] width 91 height 14
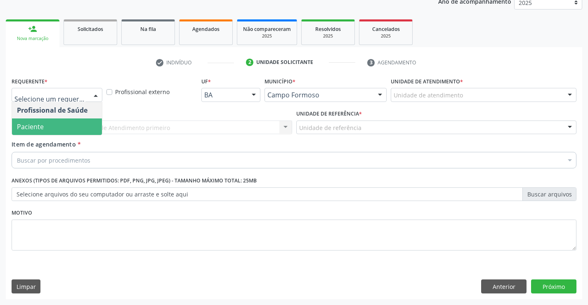
click at [69, 130] on span "Paciente" at bounding box center [57, 126] width 90 height 17
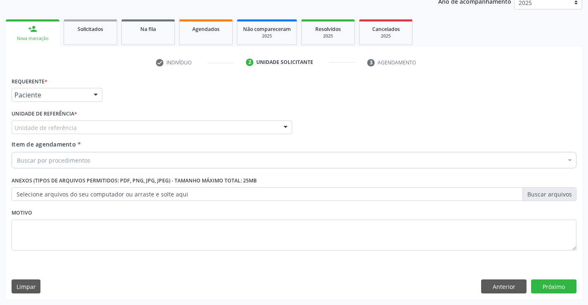
click at [132, 128] on div "Unidade de referência" at bounding box center [152, 127] width 281 height 14
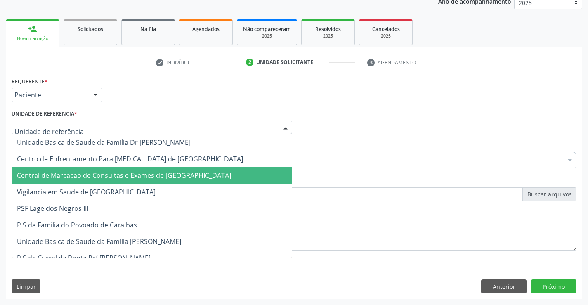
click at [137, 174] on span "Central de Marcacao de Consultas e Exames de [GEOGRAPHIC_DATA]" at bounding box center [124, 175] width 214 height 9
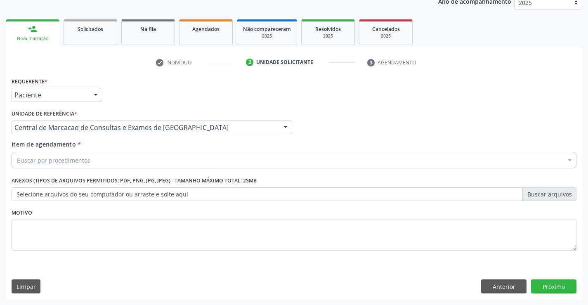
click at [145, 159] on div "Buscar por procedimentos" at bounding box center [294, 160] width 565 height 17
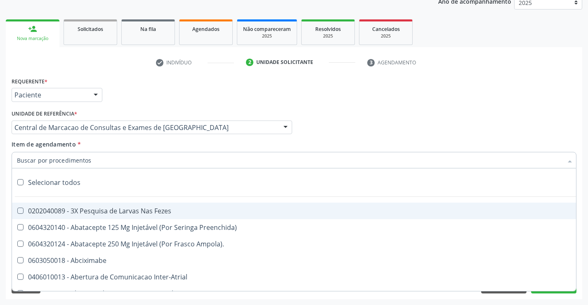
paste input "Ultrassonografia de [PERSON_NAME]"
type input "Ultrassonografia de [PERSON_NAME]"
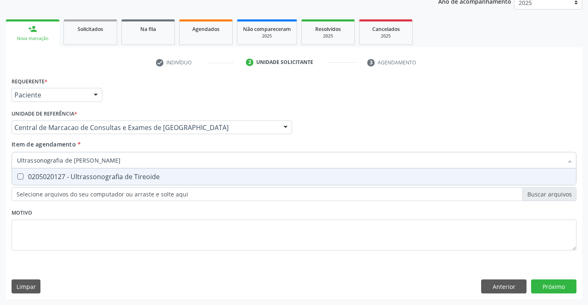
click at [139, 175] on div "0205020127 - Ultrassonografia de Tireoide" at bounding box center [294, 176] width 554 height 7
checkbox Tireoide "true"
click at [553, 285] on div "Requerente * Paciente Profissional de Saúde Paciente Nenhum resultado encontrad…" at bounding box center [294, 187] width 576 height 224
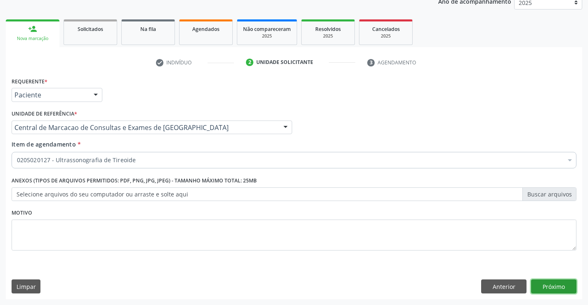
click at [543, 285] on button "Próximo" at bounding box center [553, 286] width 45 height 14
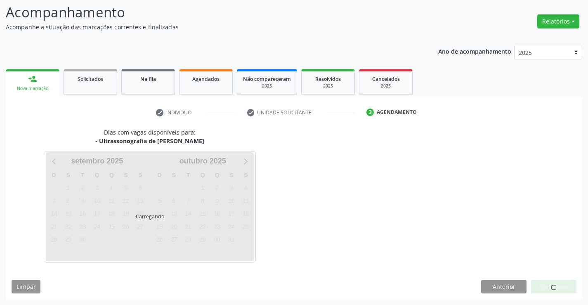
scroll to position [54, 0]
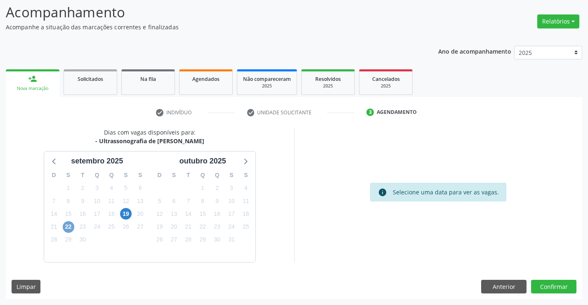
click at [68, 228] on span "22" at bounding box center [69, 227] width 12 height 12
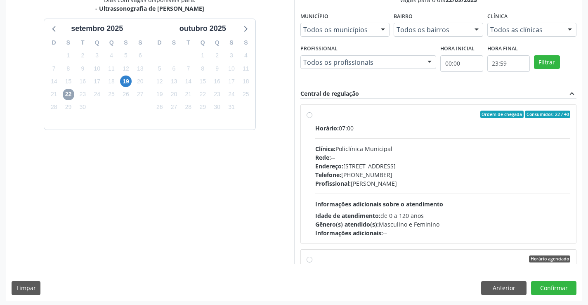
scroll to position [188, 0]
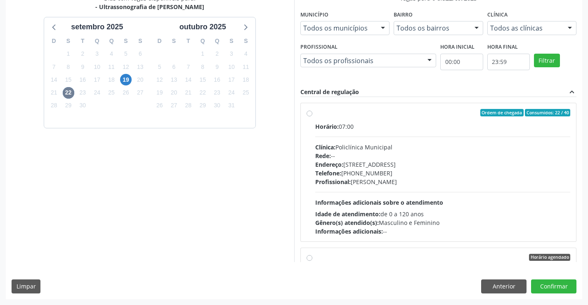
click at [408, 156] on div "Rede: --" at bounding box center [442, 155] width 255 height 9
click at [312, 116] on input "Ordem de chegada Consumidos: 22 / 40 Horário: 07:00 Clínica: Policlínica Munici…" at bounding box center [309, 112] width 6 height 7
radio input "true"
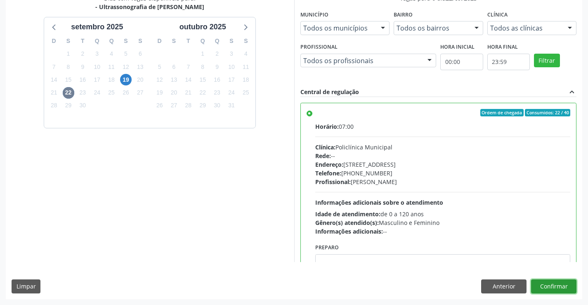
click at [543, 291] on button "Confirmar" at bounding box center [553, 286] width 45 height 14
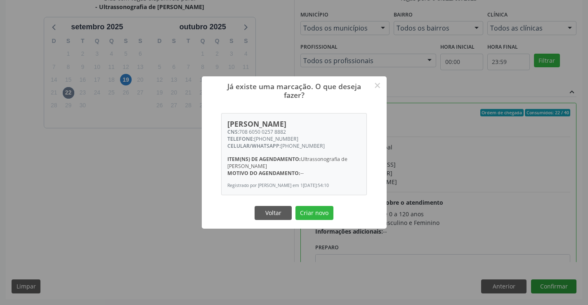
click at [295, 206] on button "Criar novo" at bounding box center [314, 213] width 38 height 14
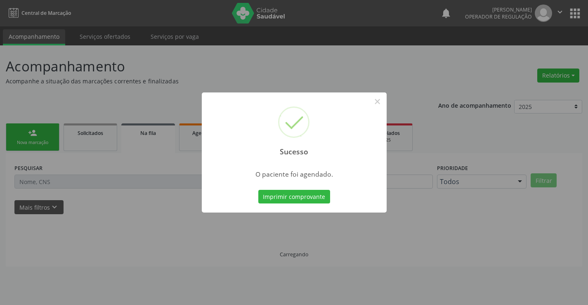
scroll to position [0, 0]
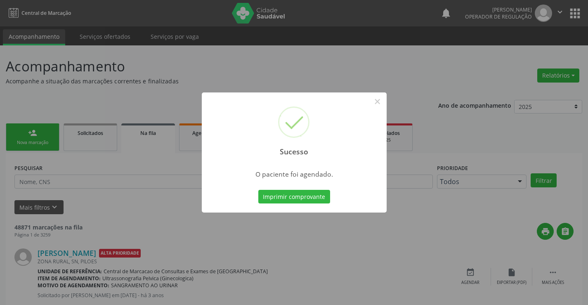
click at [258, 190] on button "Imprimir comprovante" at bounding box center [294, 197] width 72 height 14
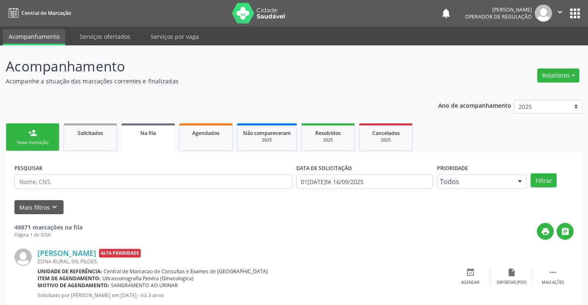
click at [38, 139] on link "person_add Nova marcação" at bounding box center [33, 137] width 54 height 28
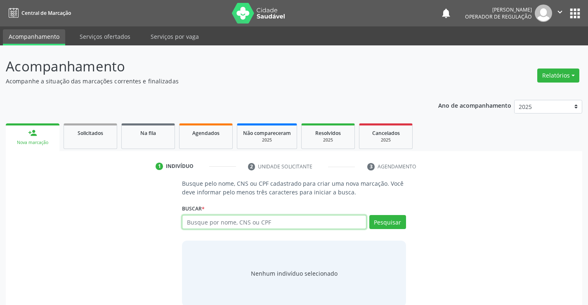
click at [298, 224] on input "text" at bounding box center [274, 222] width 184 height 14
type input "700005604347803"
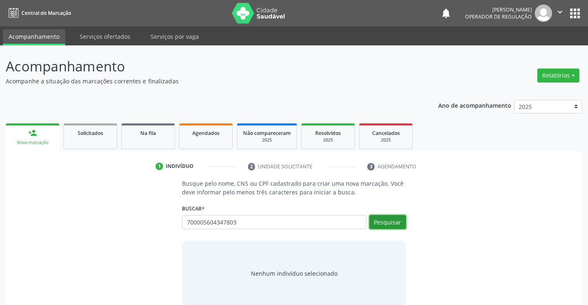
click at [396, 223] on button "Pesquisar" at bounding box center [387, 222] width 37 height 14
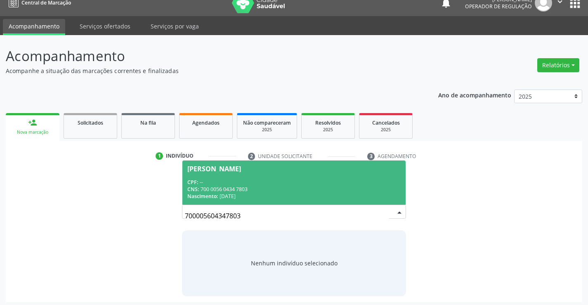
scroll to position [13, 0]
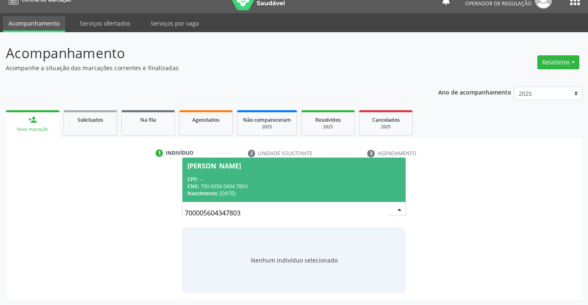
click at [248, 182] on div "CPF: --" at bounding box center [293, 179] width 213 height 7
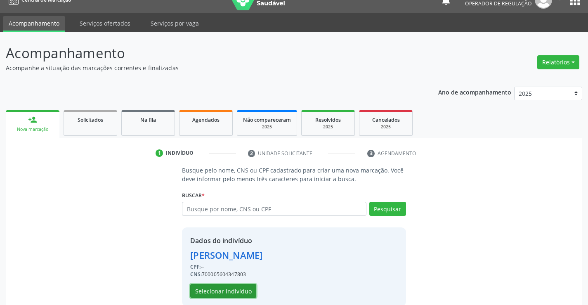
click at [222, 290] on button "Selecionar indivíduo" at bounding box center [223, 291] width 66 height 14
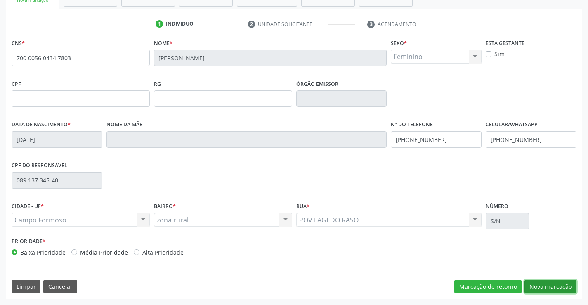
click at [544, 283] on button "Nova marcação" at bounding box center [550, 287] width 52 height 14
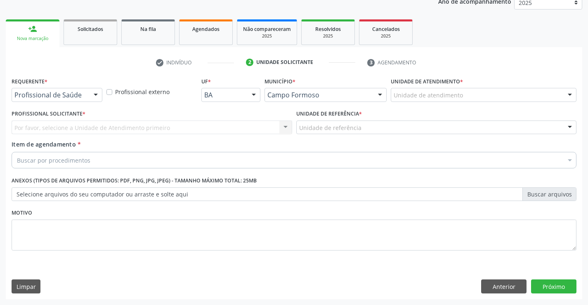
scroll to position [104, 0]
click at [88, 111] on div "Profissional Solicitante * Por favor, selecione a Unidade de Atendimento primei…" at bounding box center [152, 121] width 281 height 26
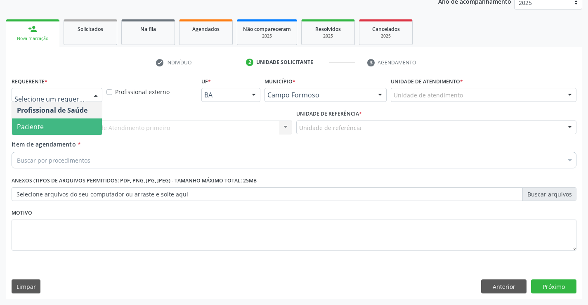
click at [55, 123] on span "Paciente" at bounding box center [57, 126] width 90 height 17
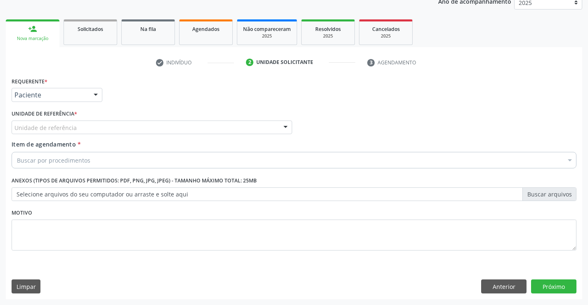
click at [113, 123] on div "Unidade de referência" at bounding box center [152, 127] width 281 height 14
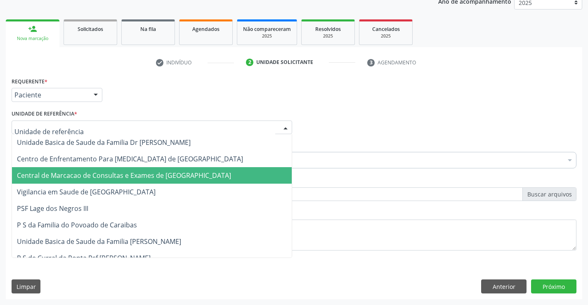
click at [118, 168] on span "Central de Marcacao de Consultas e Exames de [GEOGRAPHIC_DATA]" at bounding box center [152, 175] width 280 height 17
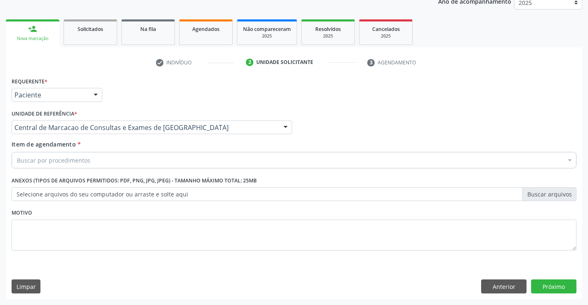
click at [139, 151] on div "Item de agendamento * Buscar por procedimentos Selecionar todos 0202040089 - 3X…" at bounding box center [294, 153] width 565 height 26
click at [138, 156] on div "Buscar por procedimentos" at bounding box center [294, 160] width 565 height 17
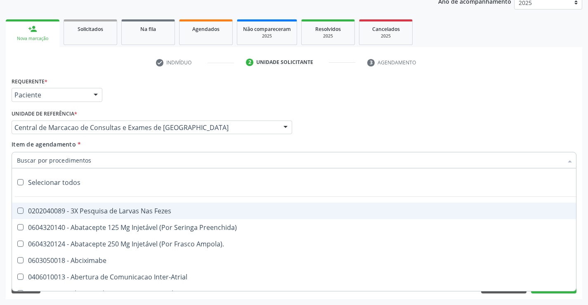
drag, startPoint x: 138, startPoint y: 156, endPoint x: 109, endPoint y: 153, distance: 29.0
click at [109, 153] on input "Item de agendamento *" at bounding box center [290, 160] width 546 height 17
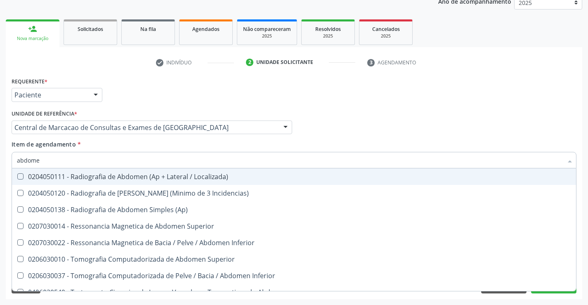
type input "abdomen"
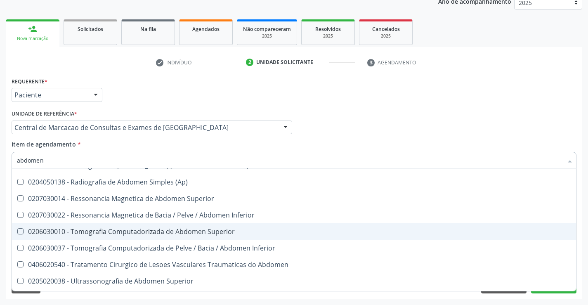
scroll to position [42, 0]
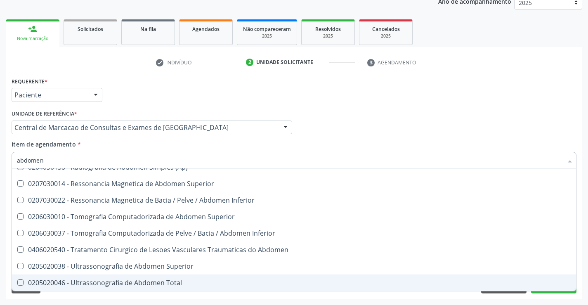
click at [106, 288] on span "0205020046 - Ultrassonografia de Abdomen Total" at bounding box center [294, 282] width 564 height 17
checkbox Total "true"
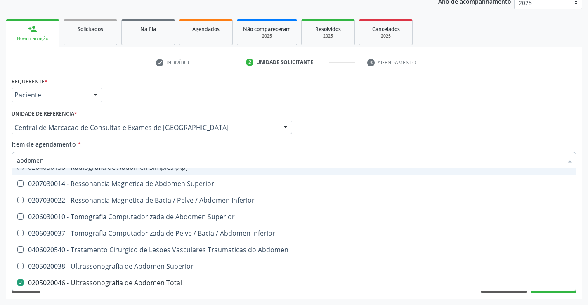
click at [336, 136] on div "Profissional Solicitante Por favor, selecione a Unidade de Atendimento primeiro…" at bounding box center [293, 124] width 569 height 32
checkbox Incidencias\) "true"
checkbox Total "false"
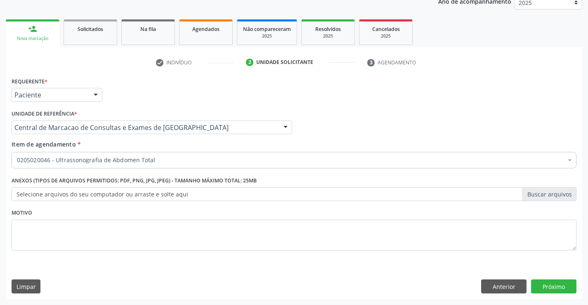
scroll to position [0, 0]
click at [555, 282] on button "Próximo" at bounding box center [553, 286] width 45 height 14
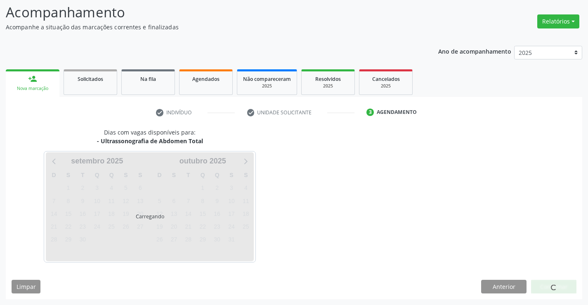
scroll to position [54, 0]
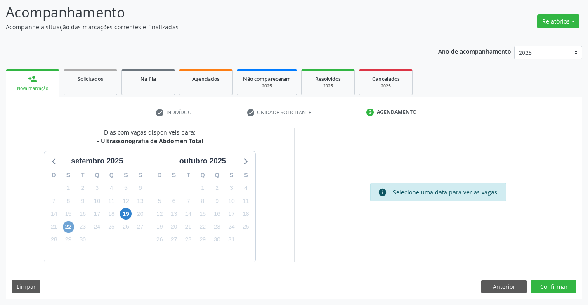
click at [64, 227] on span "22" at bounding box center [69, 227] width 12 height 12
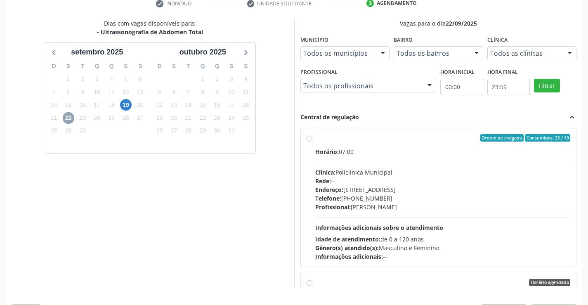
scroll to position [178, 0]
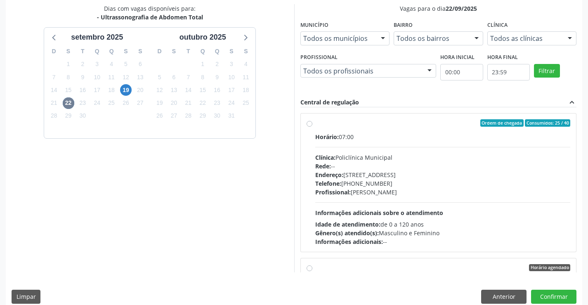
click at [430, 194] on div "Profissional: [PERSON_NAME]" at bounding box center [442, 192] width 255 height 9
click at [312, 127] on input "Ordem de chegada Consumidos: 25 / 40 Horário: 07:00 Clínica: Policlínica Munici…" at bounding box center [309, 122] width 6 height 7
radio input "true"
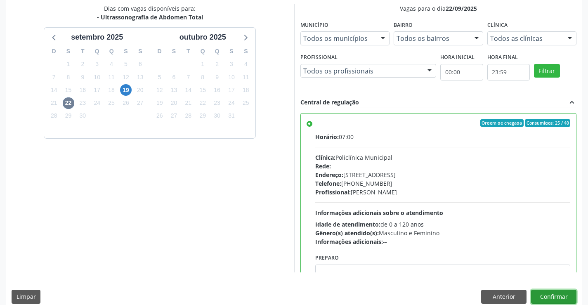
click at [563, 293] on button "Confirmar" at bounding box center [553, 297] width 45 height 14
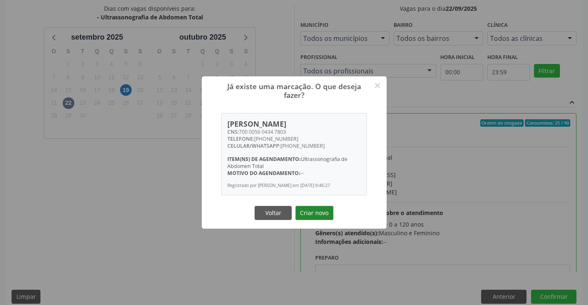
click at [318, 213] on button "Criar novo" at bounding box center [314, 213] width 38 height 14
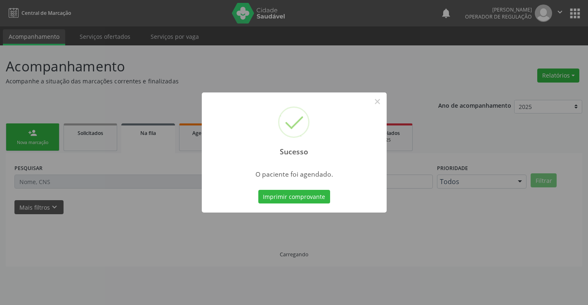
scroll to position [0, 0]
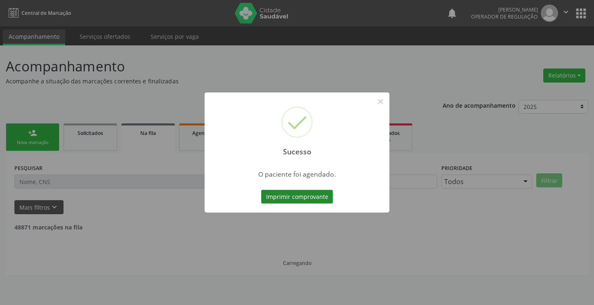
click at [322, 199] on button "Imprimir comprovante" at bounding box center [297, 197] width 72 height 14
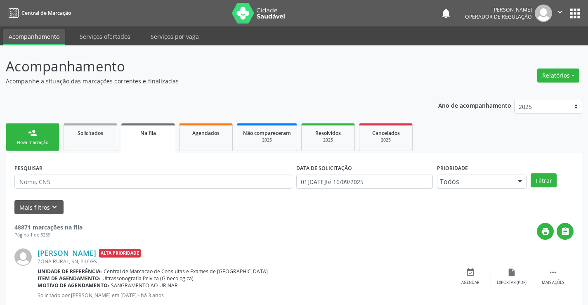
click at [19, 135] on link "person_add Nova marcação" at bounding box center [33, 137] width 54 height 28
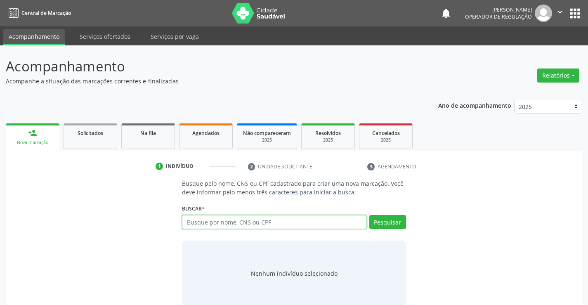
click at [238, 217] on input "text" at bounding box center [274, 222] width 184 height 14
type input "704007883415562"
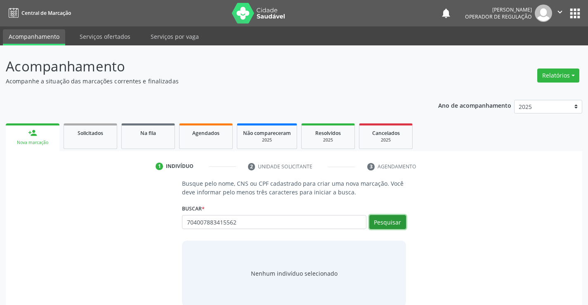
click at [388, 222] on button "Pesquisar" at bounding box center [387, 222] width 37 height 14
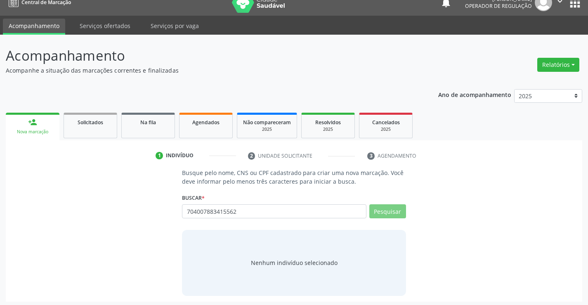
scroll to position [13, 0]
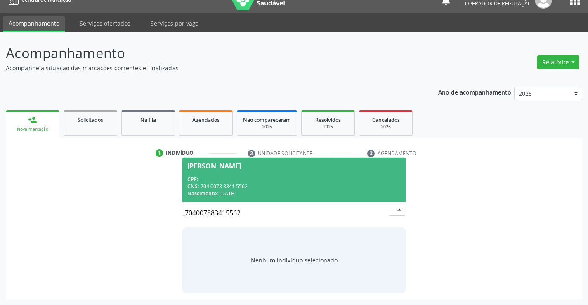
click at [322, 180] on div "CPF: --" at bounding box center [293, 179] width 213 height 7
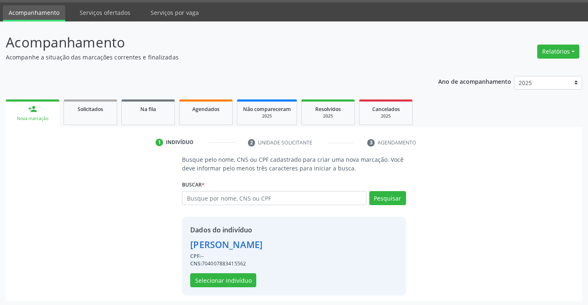
scroll to position [26, 0]
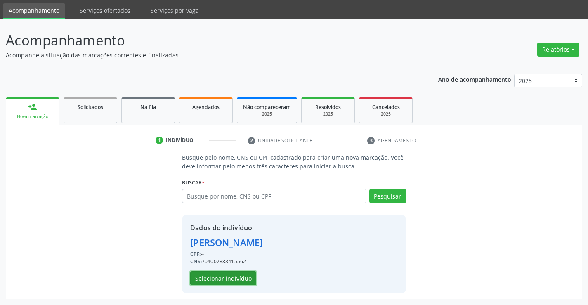
click at [224, 281] on button "Selecionar indivíduo" at bounding box center [223, 278] width 66 height 14
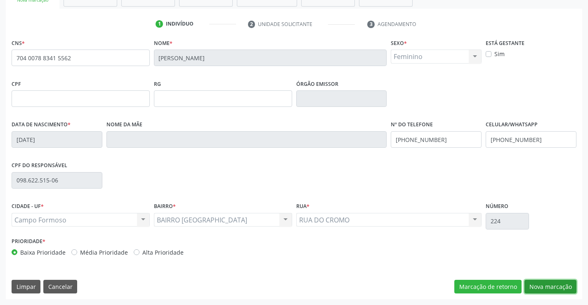
click at [541, 285] on button "Nova marcação" at bounding box center [550, 287] width 52 height 14
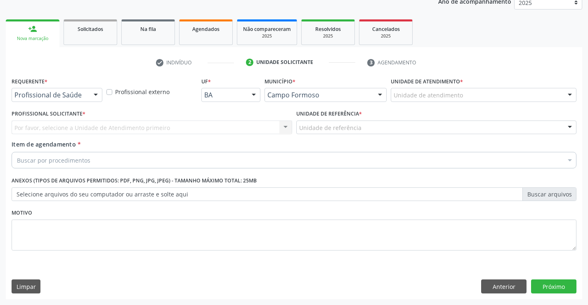
scroll to position [104, 0]
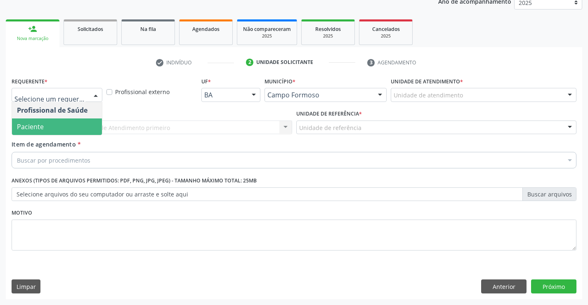
click at [61, 125] on span "Paciente" at bounding box center [57, 126] width 90 height 17
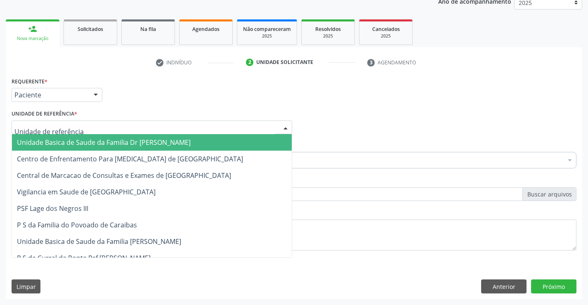
click at [133, 130] on div at bounding box center [152, 127] width 281 height 14
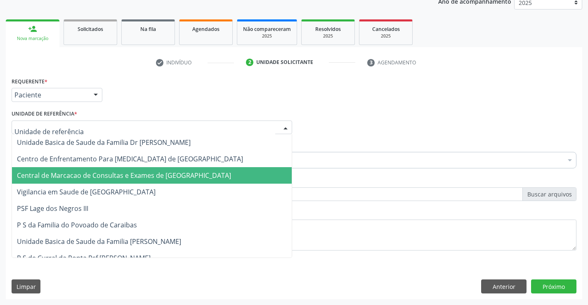
click at [132, 173] on span "Central de Marcacao de Consultas e Exames de [GEOGRAPHIC_DATA]" at bounding box center [124, 175] width 214 height 9
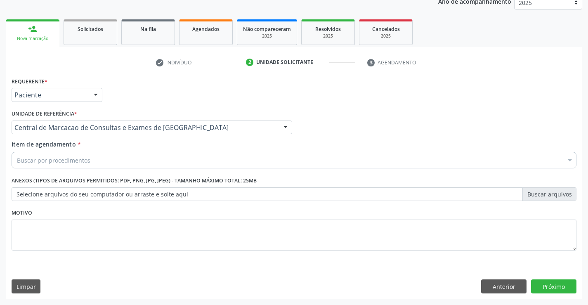
click at [141, 165] on div "Buscar por procedimentos" at bounding box center [294, 160] width 565 height 17
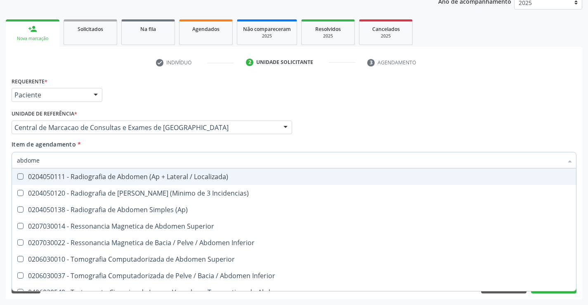
type input "abdomen"
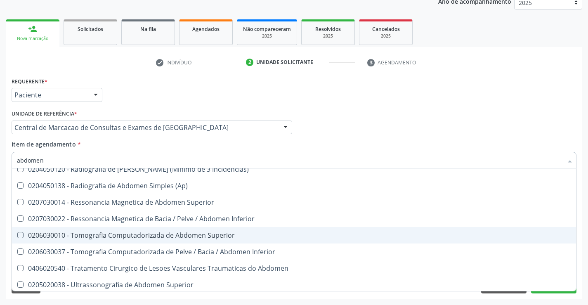
scroll to position [42, 0]
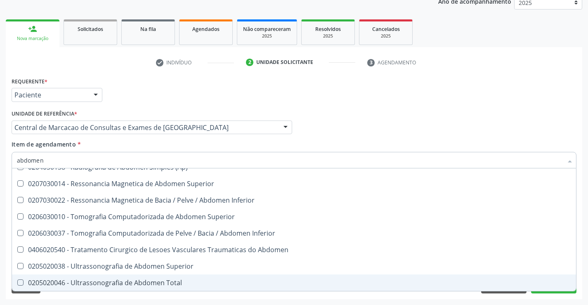
click at [147, 279] on div "0205020046 - Ultrassonografia de Abdomen Total" at bounding box center [294, 282] width 554 height 7
checkbox Total "true"
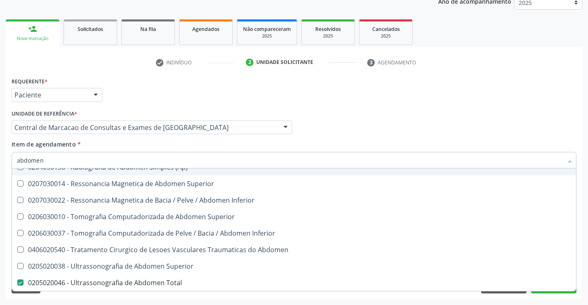
click at [311, 130] on div "Profissional Solicitante Por favor, selecione a Unidade de Atendimento primeiro…" at bounding box center [293, 124] width 569 height 32
checkbox Incidencias\) "true"
checkbox Total "false"
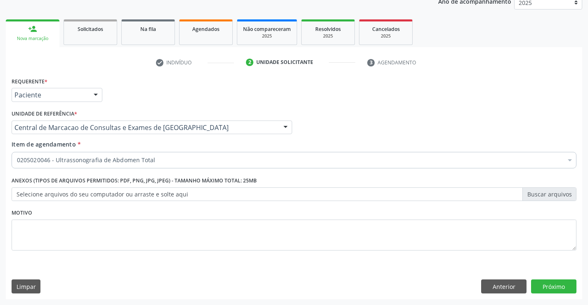
scroll to position [0, 0]
click at [553, 288] on button "Próximo" at bounding box center [553, 286] width 45 height 14
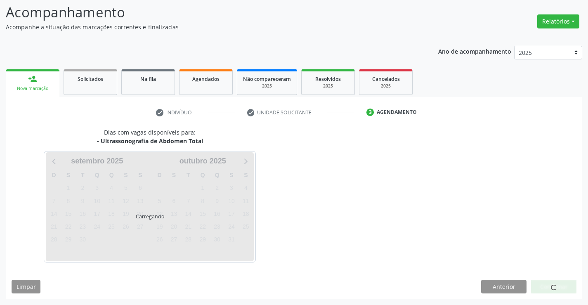
scroll to position [54, 0]
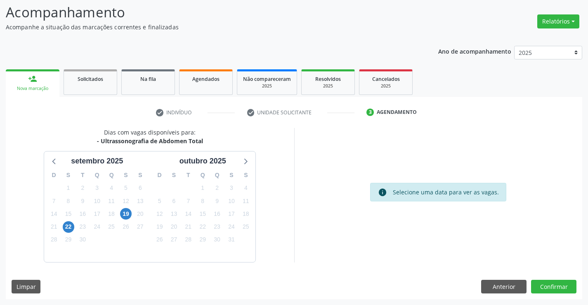
scroll to position [54, 0]
click at [75, 226] on div "22" at bounding box center [68, 226] width 14 height 13
click at [73, 226] on span "22" at bounding box center [69, 227] width 12 height 12
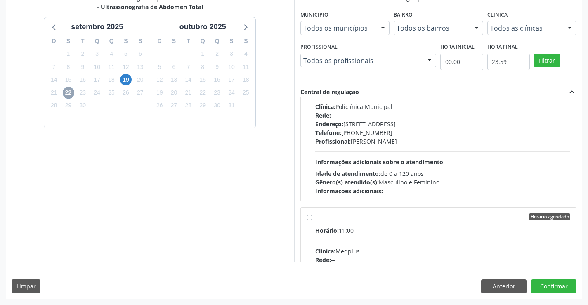
scroll to position [0, 0]
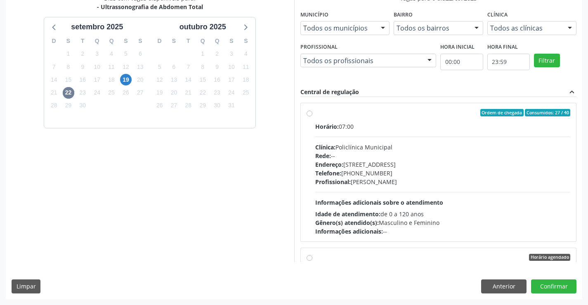
click at [394, 182] on div "Profissional: [PERSON_NAME]" at bounding box center [442, 181] width 255 height 9
click at [312, 116] on input "Ordem de chegada Consumidos: 27 / 40 Horário: 07:00 Clínica: Policlínica Munici…" at bounding box center [309, 112] width 6 height 7
radio input "true"
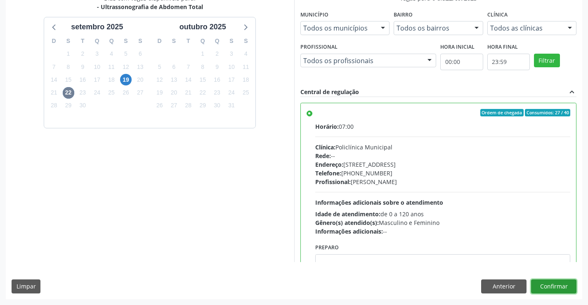
click at [545, 283] on button "Confirmar" at bounding box center [553, 286] width 45 height 14
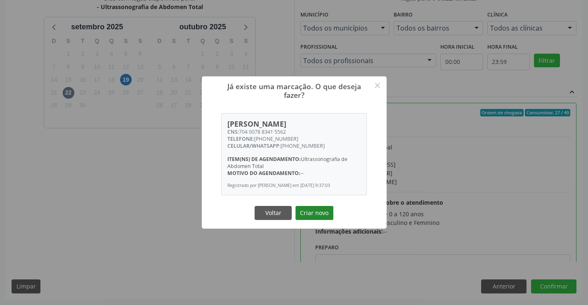
click at [310, 206] on button "Criar novo" at bounding box center [314, 213] width 38 height 14
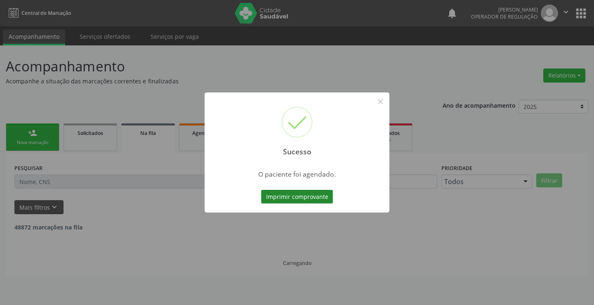
click at [300, 194] on button "Imprimir comprovante" at bounding box center [297, 197] width 72 height 14
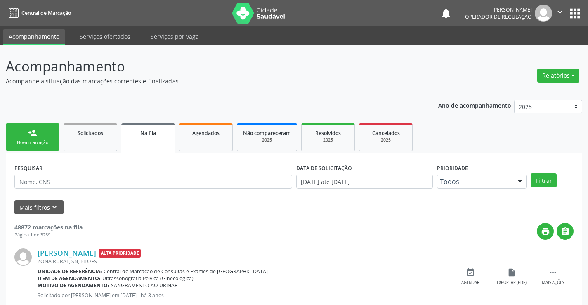
click at [27, 127] on link "person_add Nova marcação" at bounding box center [33, 137] width 54 height 28
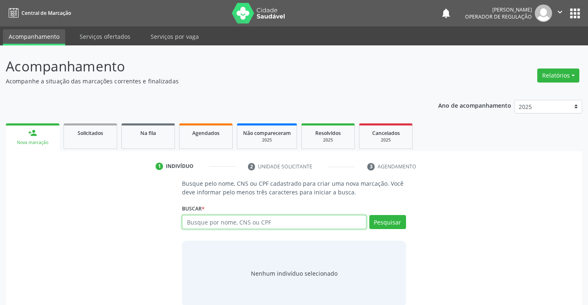
click at [268, 220] on input "text" at bounding box center [274, 222] width 184 height 14
type input "702808605100668"
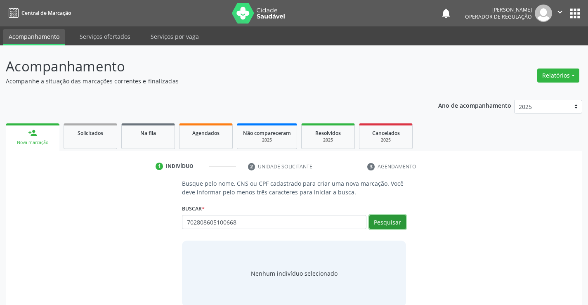
click at [377, 227] on button "Pesquisar" at bounding box center [387, 222] width 37 height 14
type input "702808605100668"
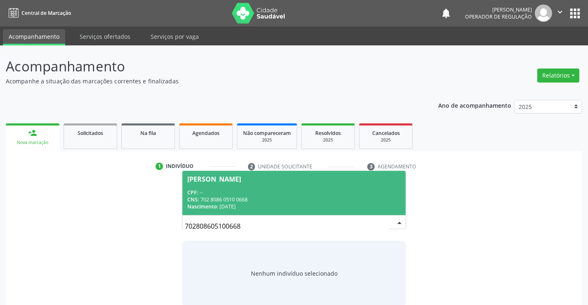
click at [238, 191] on div "CPF: --" at bounding box center [293, 192] width 213 height 7
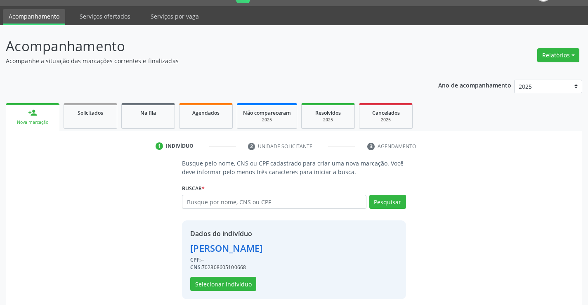
scroll to position [26, 0]
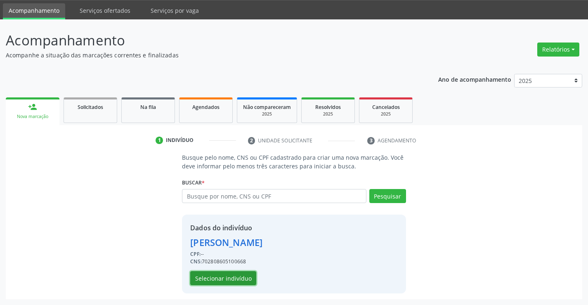
click at [218, 278] on button "Selecionar indivíduo" at bounding box center [223, 278] width 66 height 14
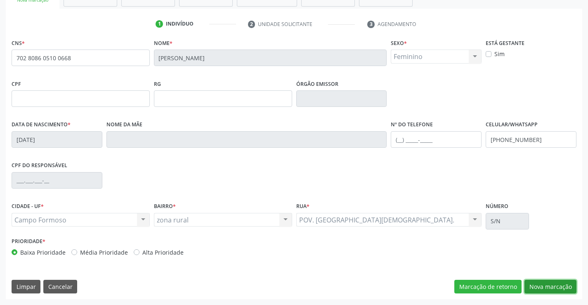
click at [528, 281] on button "Nova marcação" at bounding box center [550, 287] width 52 height 14
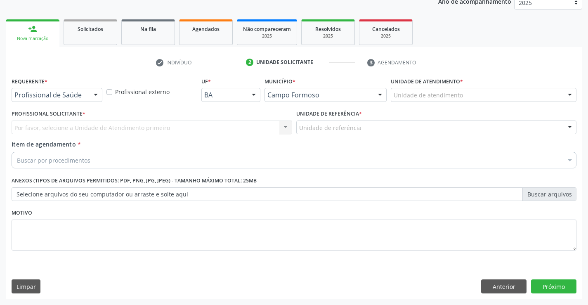
scroll to position [104, 0]
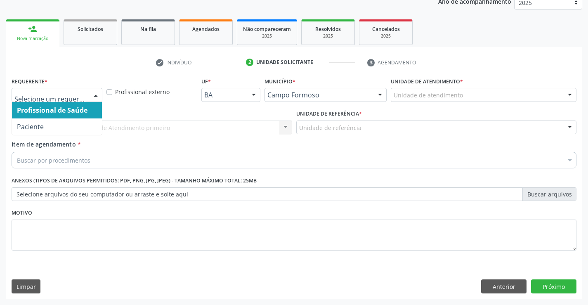
click at [94, 88] on div "Profissional de Saúde Paciente Nenhum resultado encontrado para: " " Não há nen…" at bounding box center [57, 95] width 91 height 14
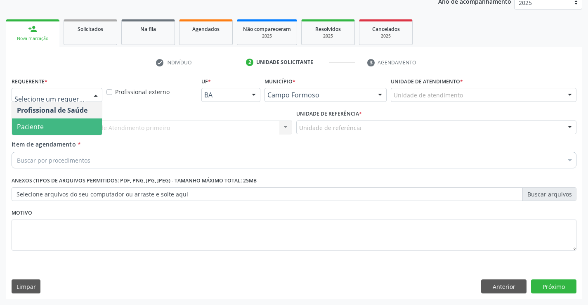
click at [61, 125] on span "Paciente" at bounding box center [57, 126] width 90 height 17
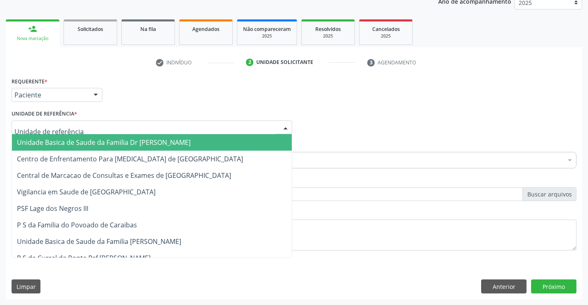
click at [161, 131] on div at bounding box center [152, 127] width 281 height 14
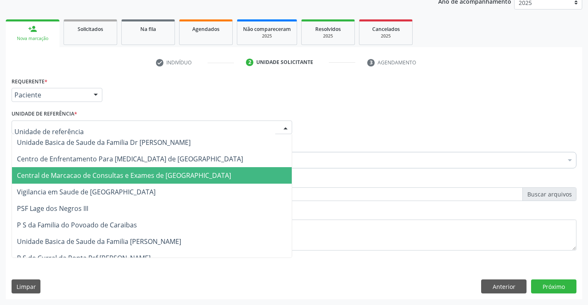
click at [177, 176] on span "Central de Marcacao de Consultas e Exames de [GEOGRAPHIC_DATA]" at bounding box center [124, 175] width 214 height 9
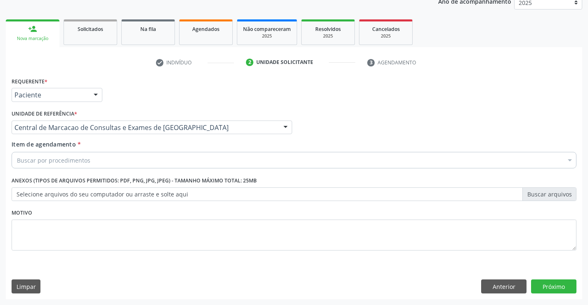
click at [184, 159] on div "Buscar por procedimentos" at bounding box center [294, 160] width 565 height 17
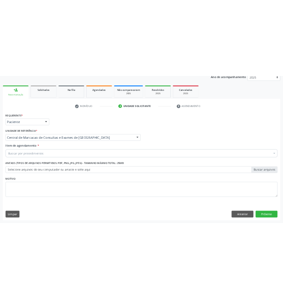
scroll to position [121, 0]
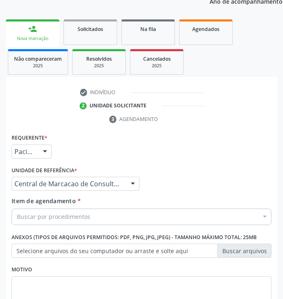
click at [244, 68] on ul "person_add Nova marcação Solicitados Na fila Agendados Não compareceram 2025 Re…" at bounding box center [141, 46] width 271 height 59
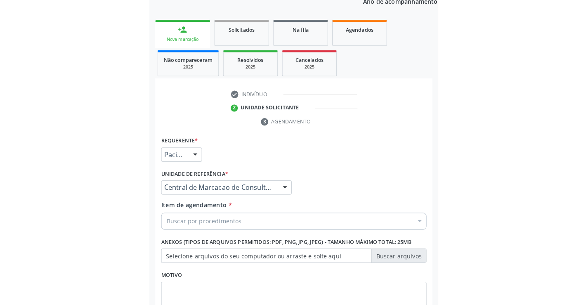
scroll to position [104, 0]
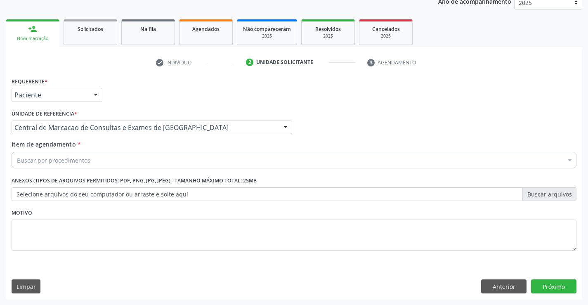
click at [245, 156] on div "Buscar por procedimentos" at bounding box center [294, 160] width 565 height 17
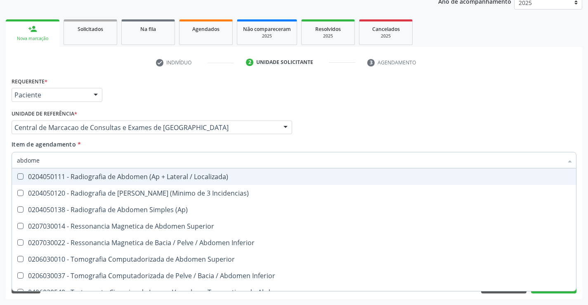
type input "abdomen"
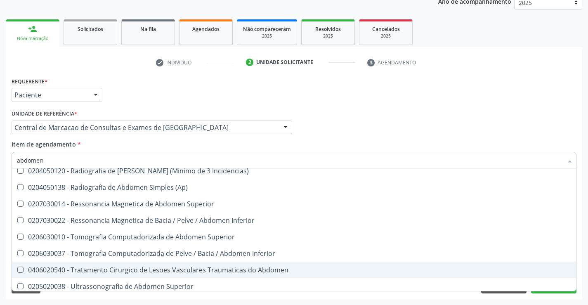
scroll to position [42, 0]
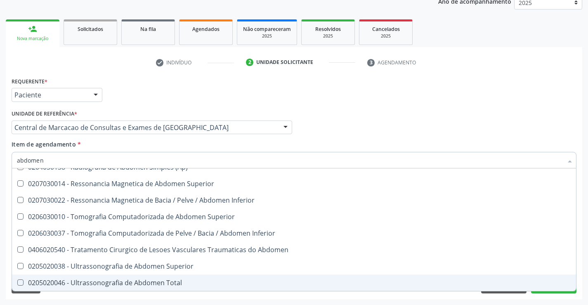
click at [141, 284] on div "0205020046 - Ultrassonografia de Abdomen Total" at bounding box center [294, 282] width 554 height 7
checkbox Total "true"
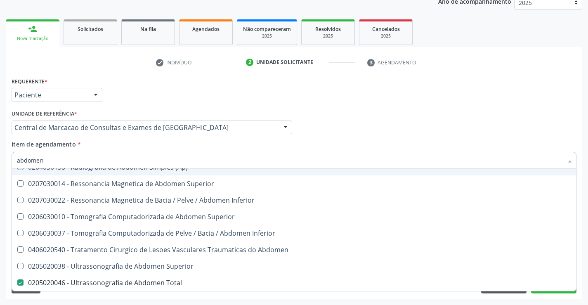
click at [448, 97] on div "Requerente * Paciente Profissional de Saúde Paciente Nenhum resultado encontrad…" at bounding box center [293, 91] width 569 height 32
checkbox Incidencias\) "true"
checkbox Total "false"
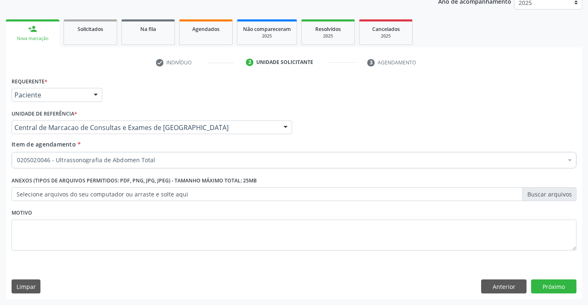
scroll to position [0, 0]
click at [545, 283] on button "Próximo" at bounding box center [553, 286] width 45 height 14
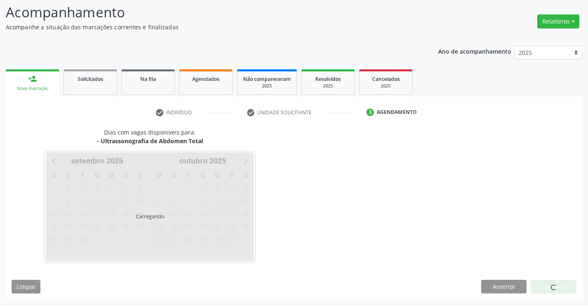
scroll to position [54, 0]
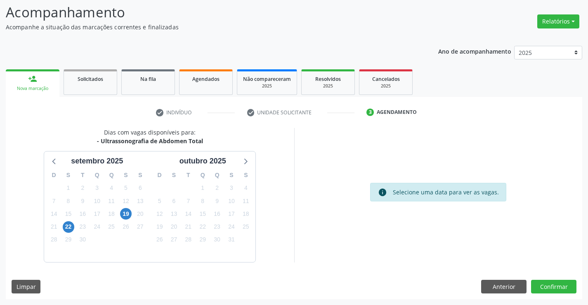
drag, startPoint x: 100, startPoint y: 141, endPoint x: 204, endPoint y: 144, distance: 104.4
click at [204, 144] on div "Dias com vagas disponíveis para: - Ultrassonografia de Abdomen Total [DATE] D S…" at bounding box center [150, 195] width 288 height 134
copy div "Ultrassonografia de Abdomen Total"
click at [68, 226] on span "22" at bounding box center [69, 227] width 12 height 12
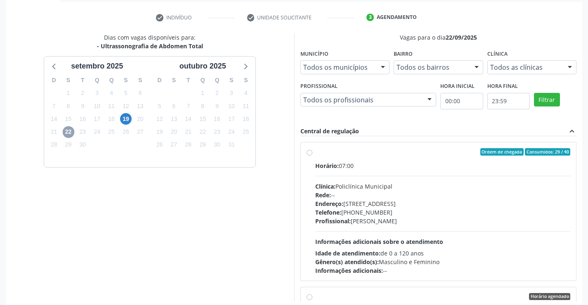
scroll to position [178, 0]
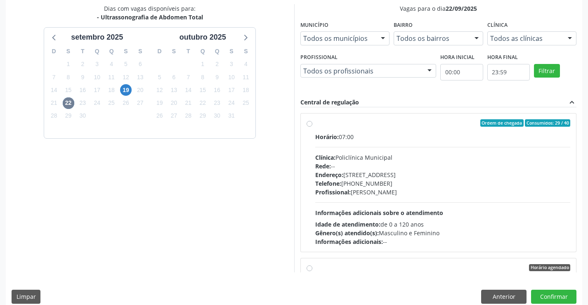
click at [380, 194] on div "Profissional: [PERSON_NAME]" at bounding box center [442, 192] width 255 height 9
click at [312, 127] on input "Ordem de chegada Consumidos: 29 / 40 Horário: 07:00 Clínica: Policlínica Munici…" at bounding box center [309, 122] width 6 height 7
radio input "true"
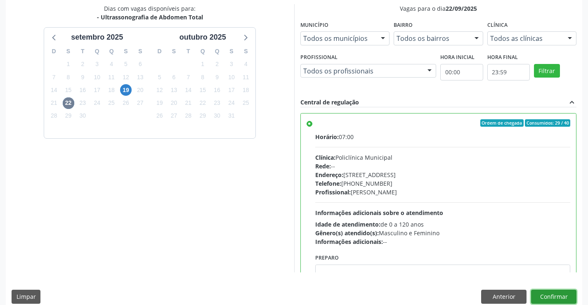
click at [555, 294] on button "Confirmar" at bounding box center [553, 297] width 45 height 14
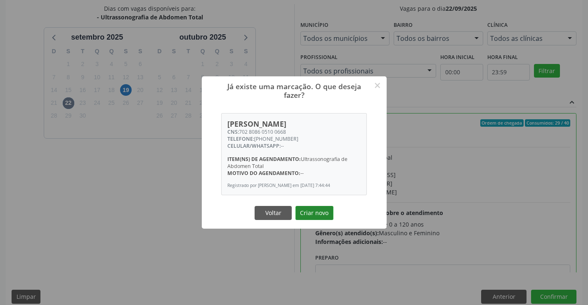
click at [332, 213] on button "Criar novo" at bounding box center [314, 213] width 38 height 14
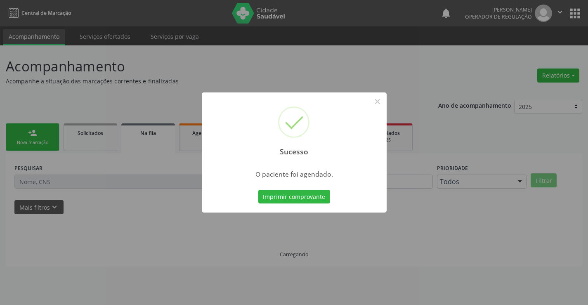
scroll to position [0, 0]
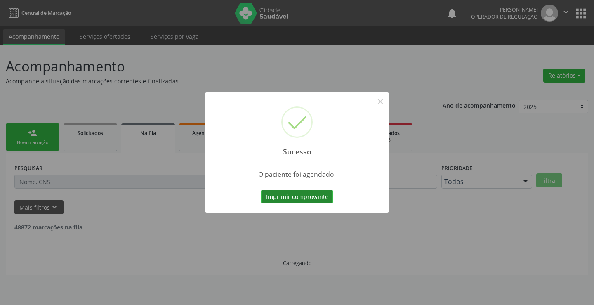
click at [307, 193] on button "Imprimir comprovante" at bounding box center [297, 197] width 72 height 14
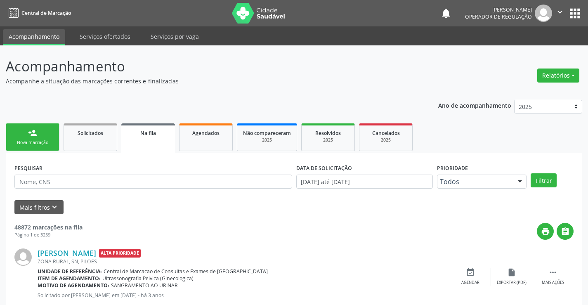
click at [35, 137] on div "person_add" at bounding box center [32, 132] width 9 height 9
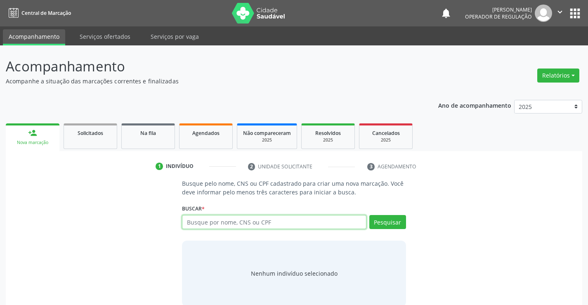
click at [210, 224] on input "text" at bounding box center [274, 222] width 184 height 14
click at [556, 12] on icon "" at bounding box center [559, 11] width 9 height 9
type input "70260629563"
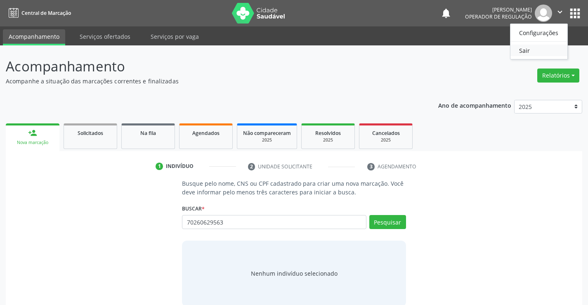
click at [538, 49] on link "Sair" at bounding box center [538, 51] width 57 height 12
